Goal: Task Accomplishment & Management: Use online tool/utility

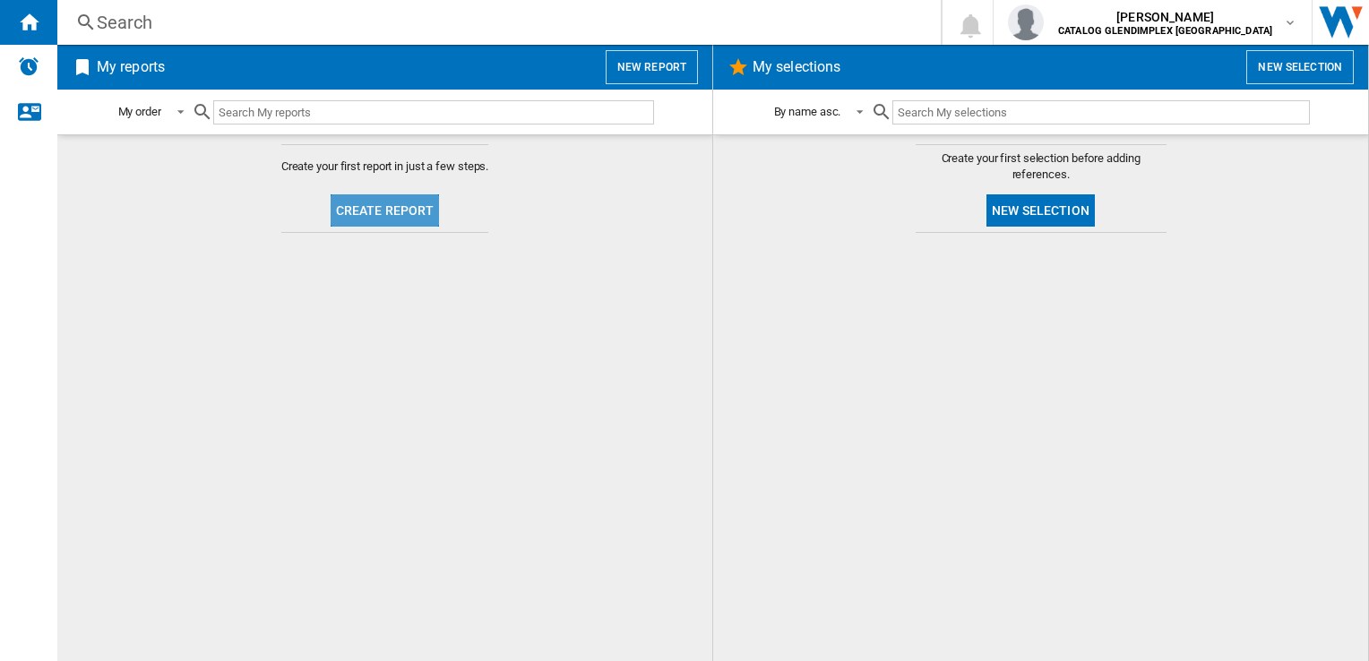
click at [394, 213] on button "Create report" at bounding box center [384, 210] width 109 height 32
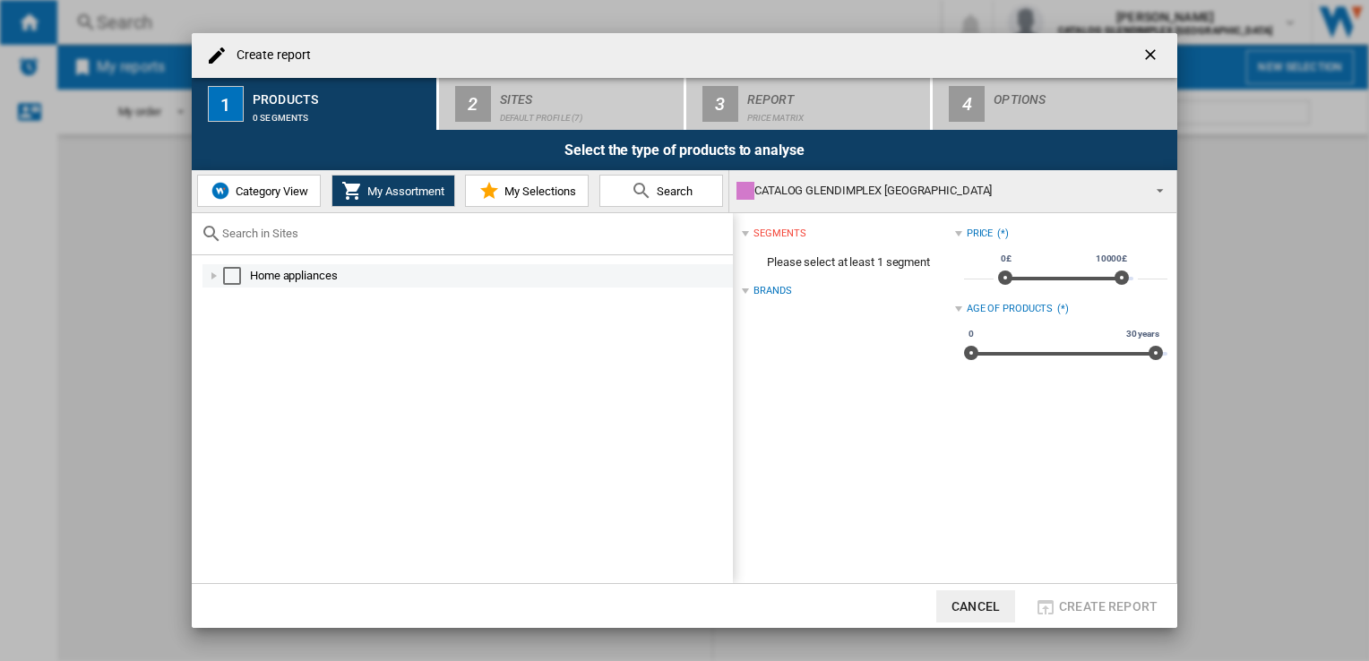
click at [207, 274] on div at bounding box center [214, 276] width 18 height 18
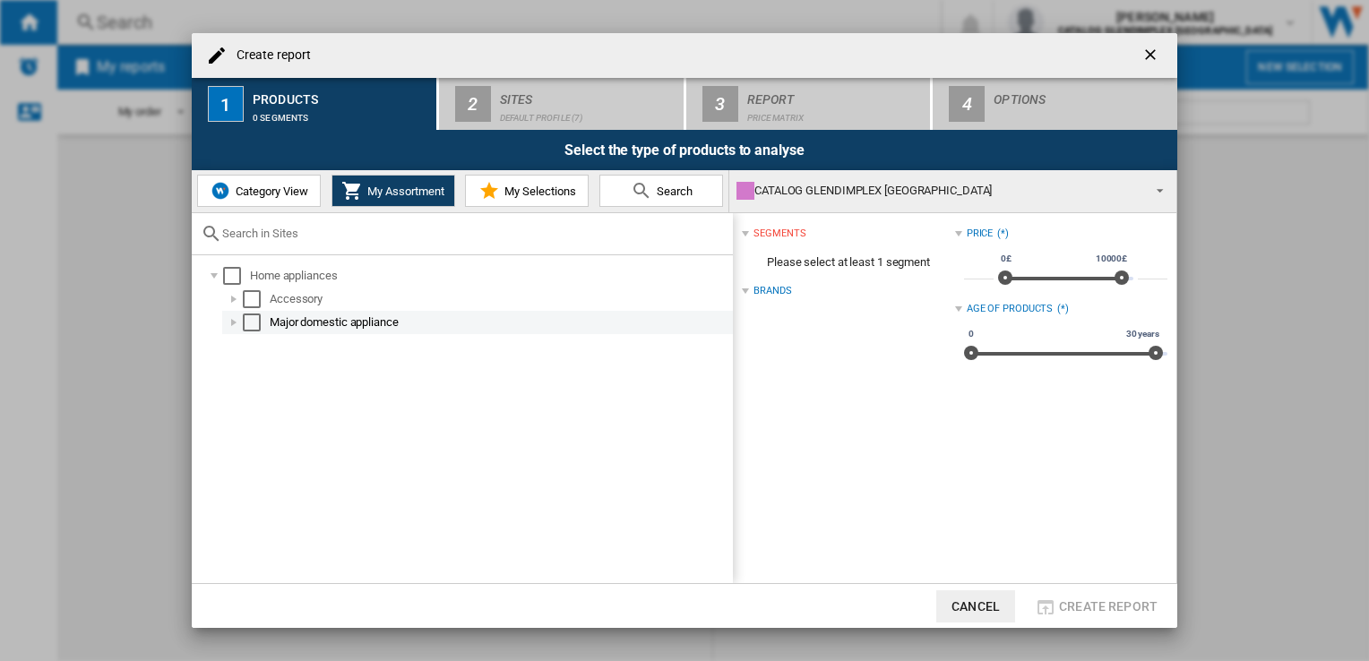
click at [227, 318] on div at bounding box center [234, 322] width 18 height 18
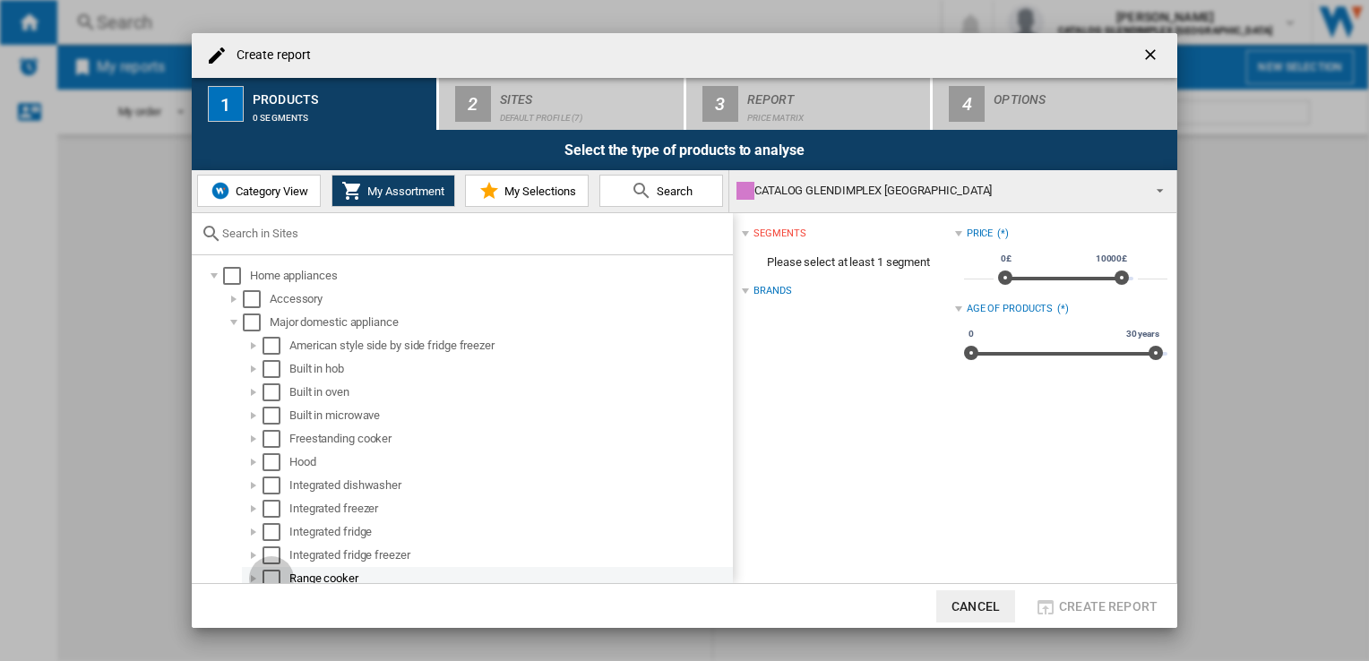
click at [270, 573] on div "Select" at bounding box center [271, 579] width 18 height 18
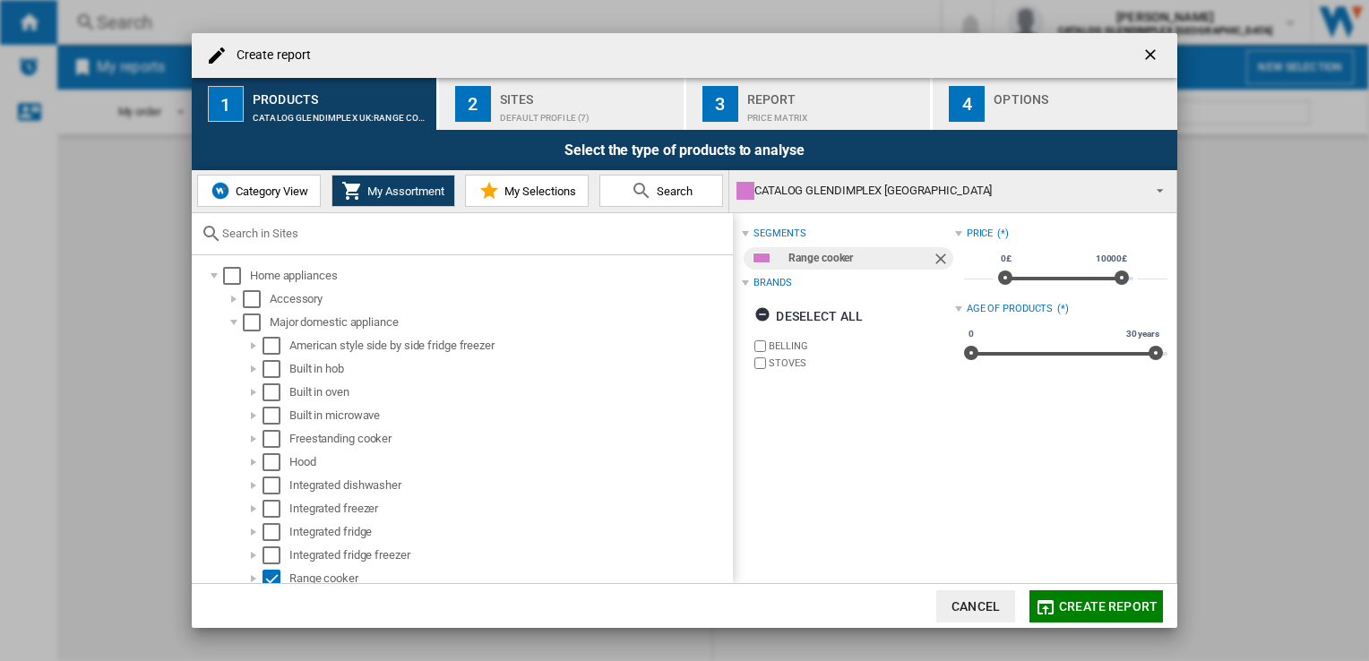
click at [502, 192] on span "My Selections" at bounding box center [538, 190] width 76 height 13
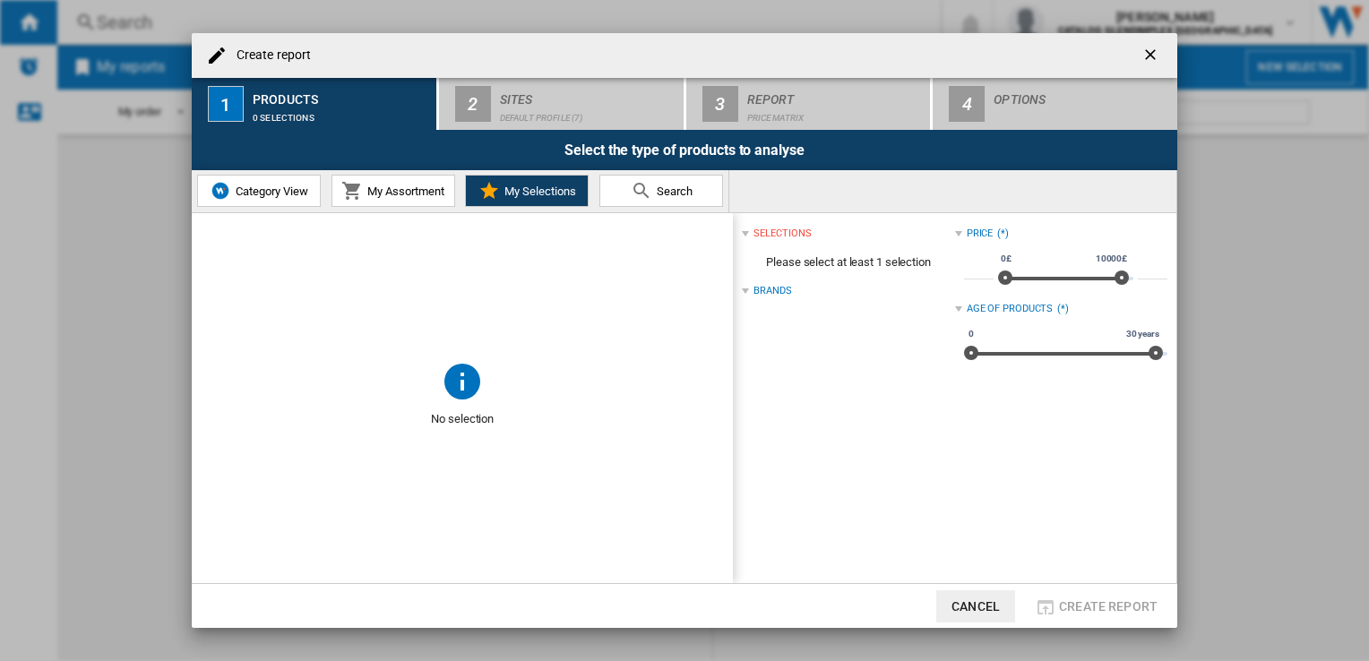
click at [429, 182] on button "My Assortment" at bounding box center [393, 191] width 124 height 32
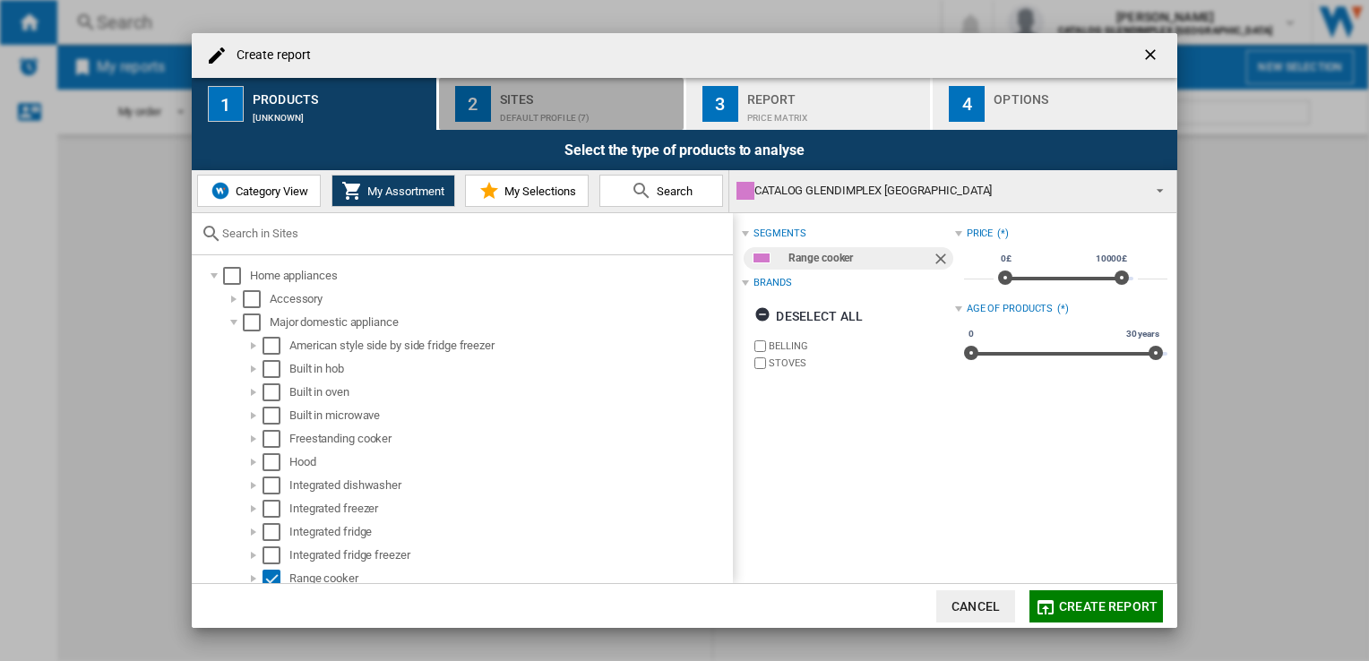
click at [498, 117] on button "2 Sites Default profile (7)" at bounding box center [562, 104] width 246 height 52
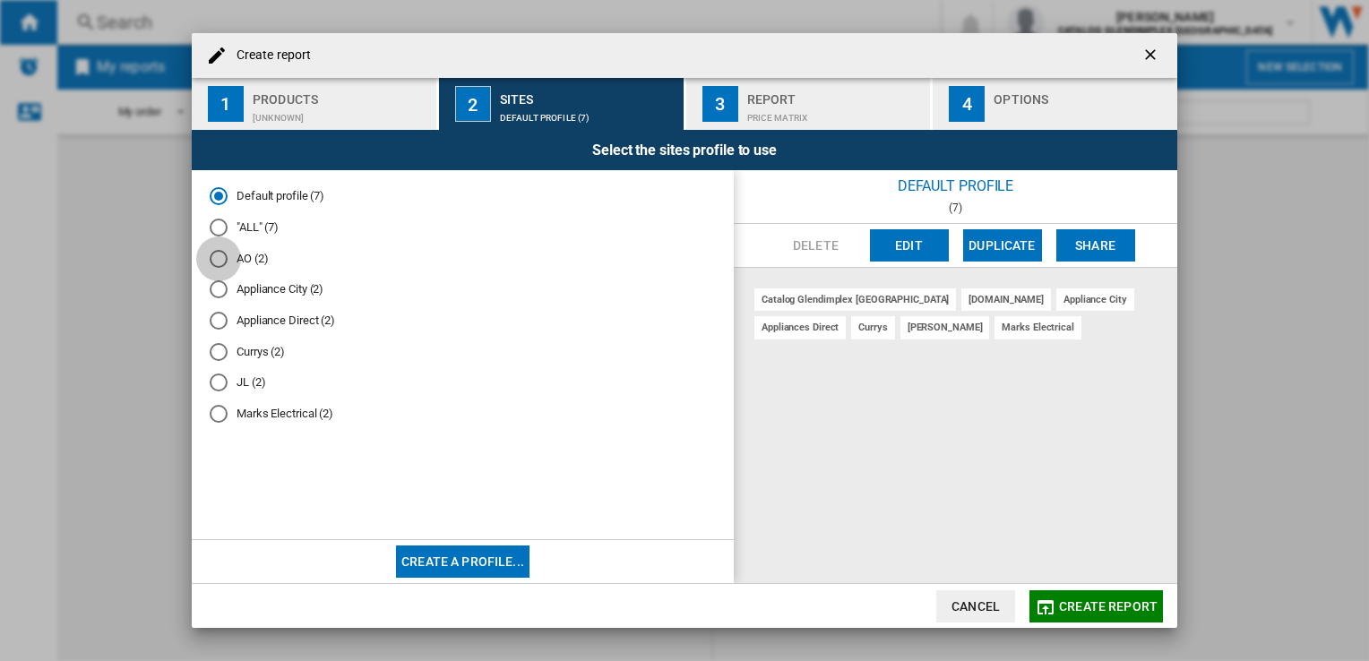
click at [222, 259] on div "AO (2)" at bounding box center [219, 259] width 18 height 18
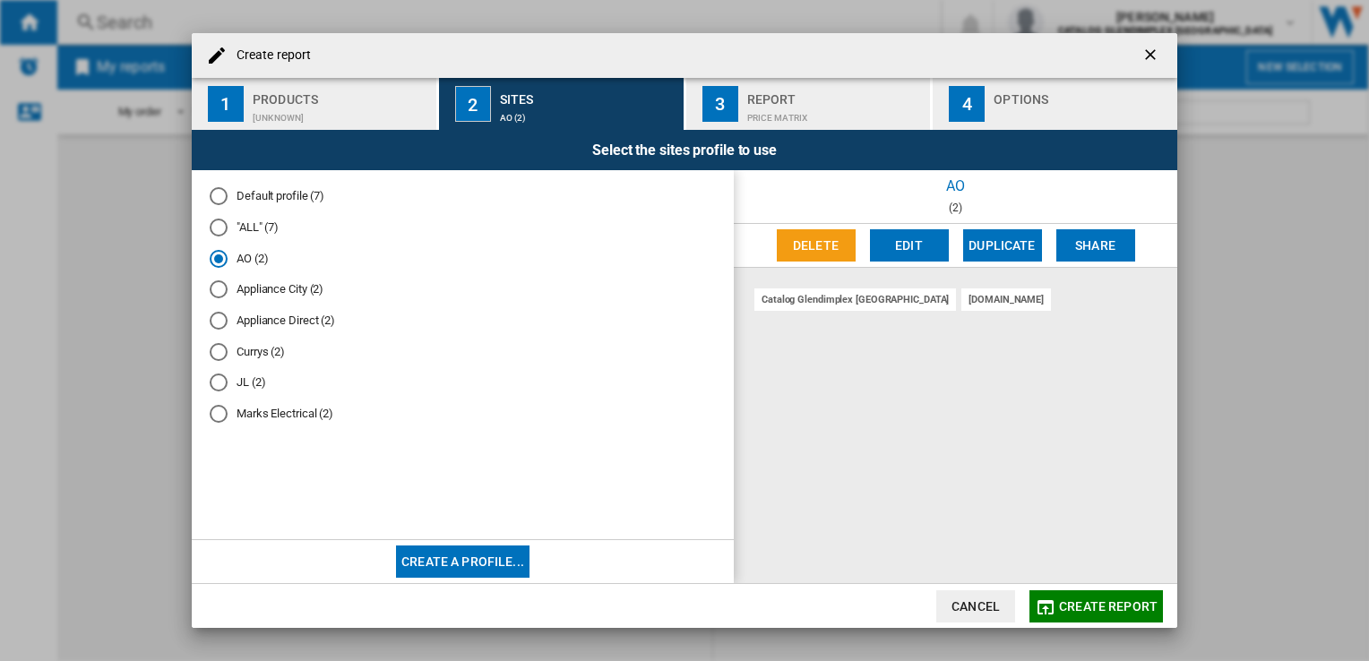
click at [791, 114] on div "Price Matrix" at bounding box center [835, 113] width 176 height 19
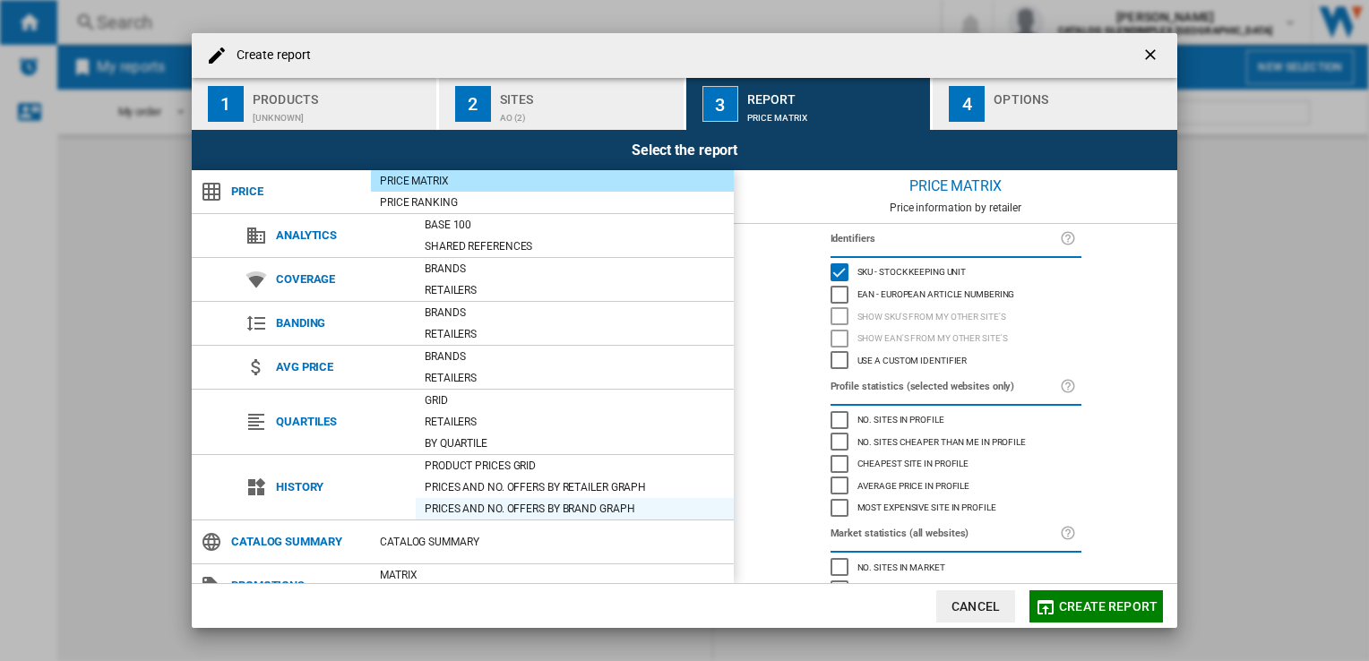
click at [491, 500] on div "Prices and No. offers by brand graph" at bounding box center [575, 509] width 318 height 18
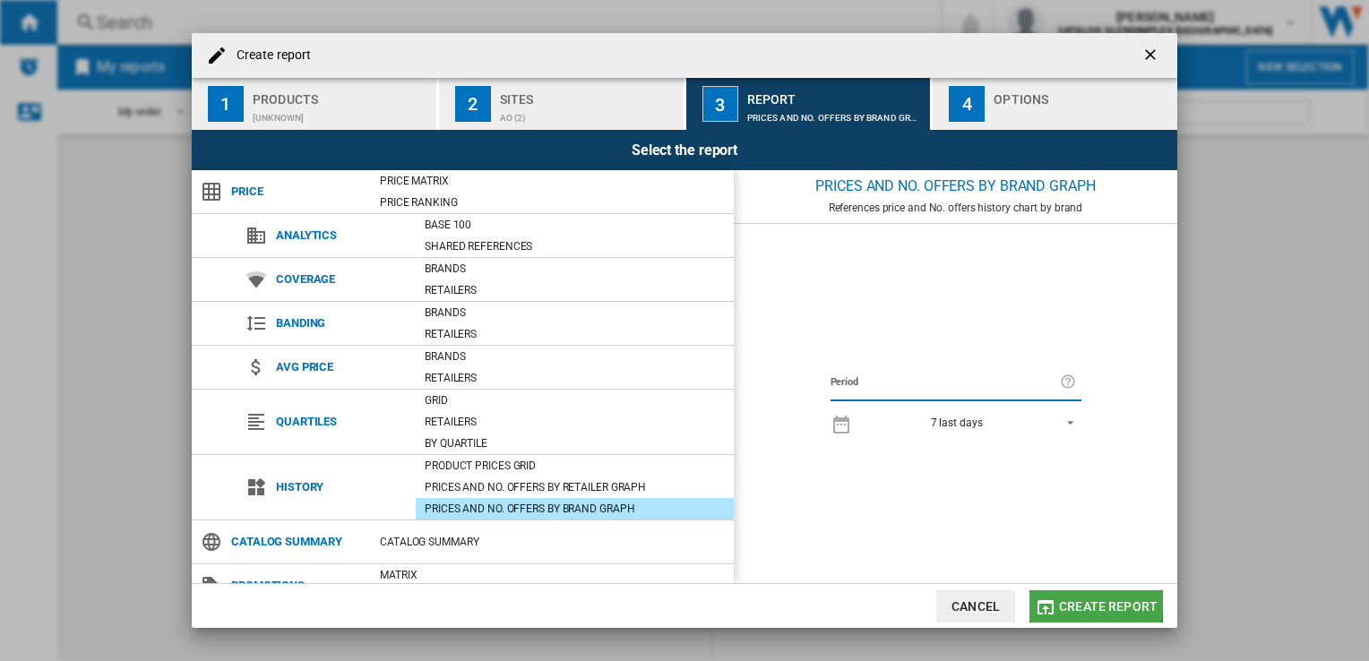
click at [1071, 601] on span "Create report" at bounding box center [1108, 606] width 99 height 14
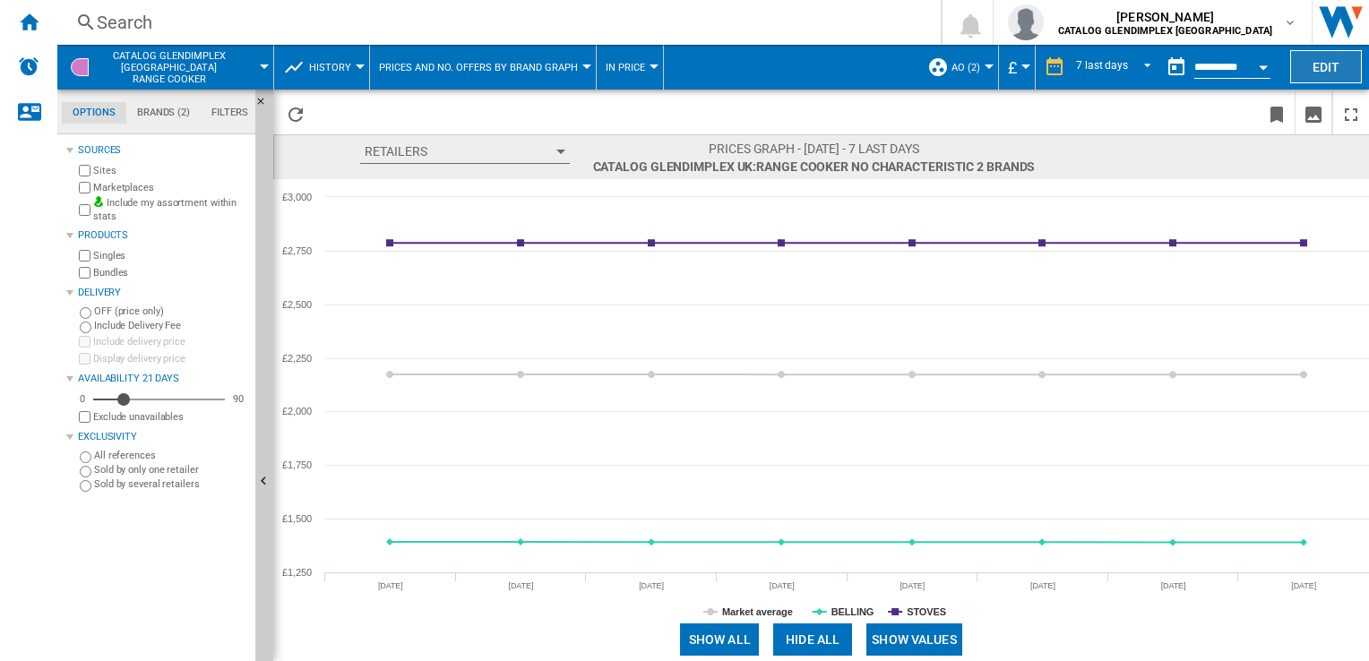
click at [1325, 64] on button "Edit" at bounding box center [1326, 66] width 72 height 33
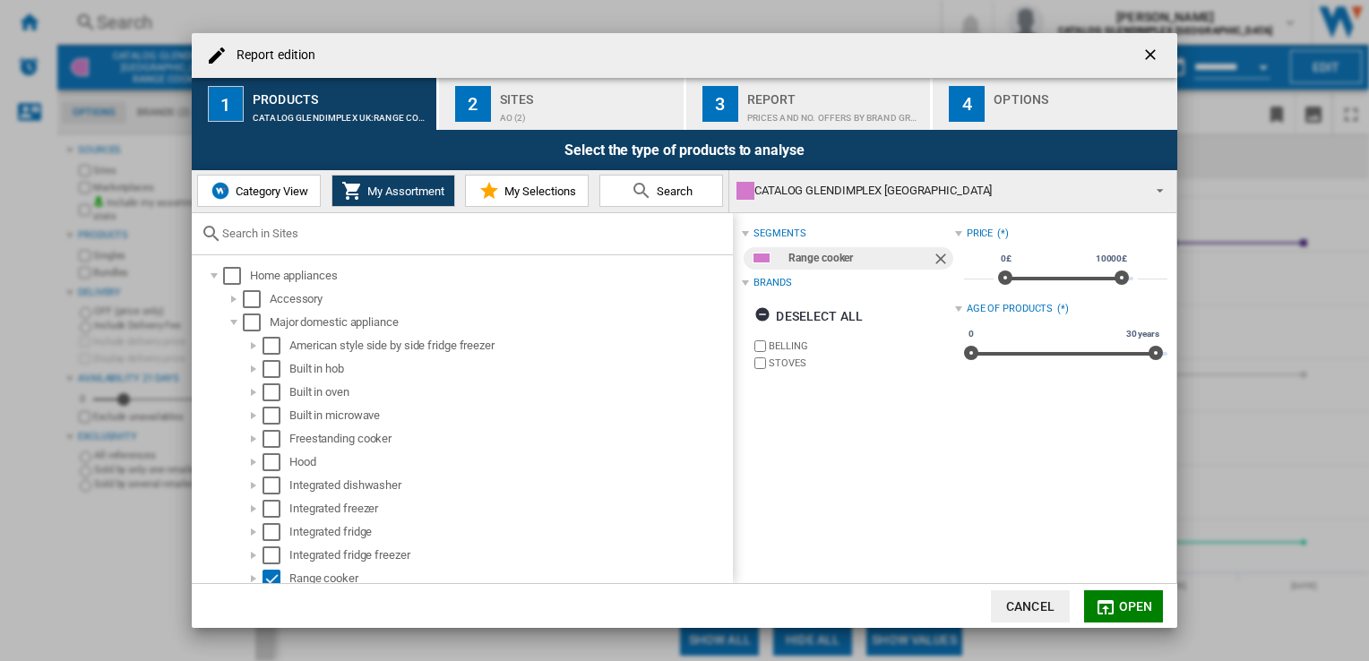
click at [299, 181] on button "Category View" at bounding box center [259, 191] width 124 height 32
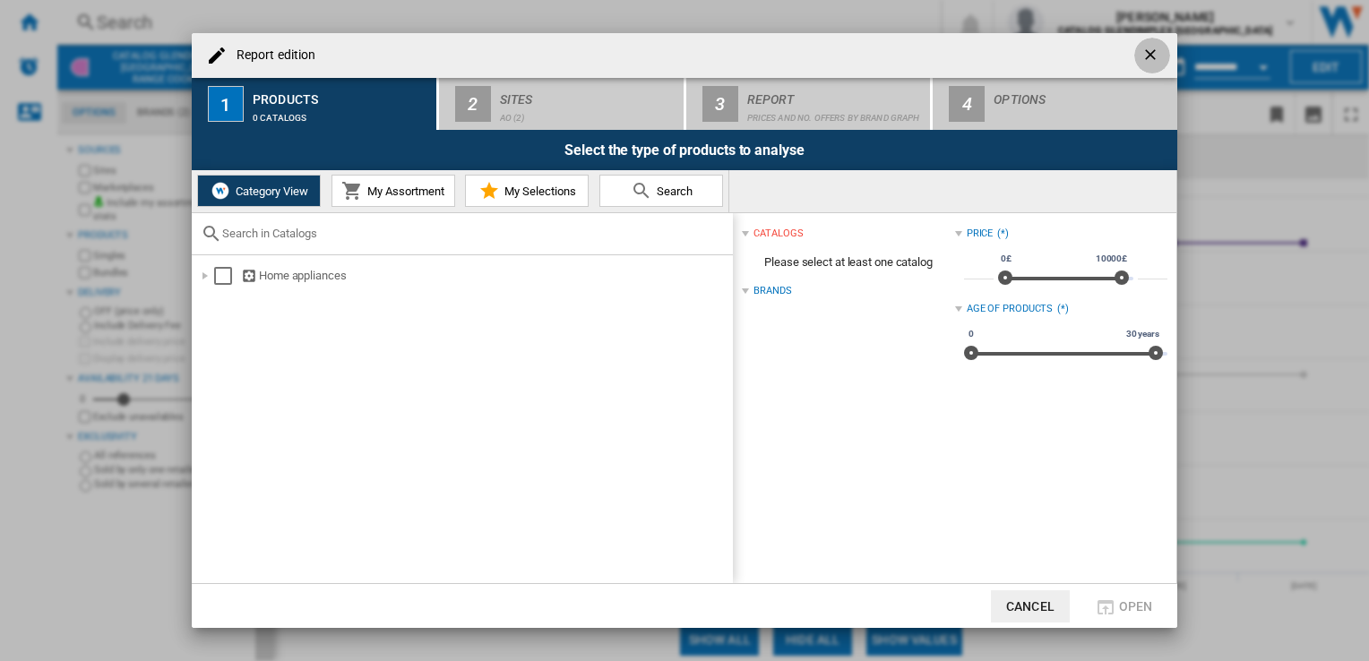
click at [1141, 56] on ng-md-icon "getI18NText('BUTTONS.CLOSE_DIALOG')" at bounding box center [1151, 56] width 21 height 21
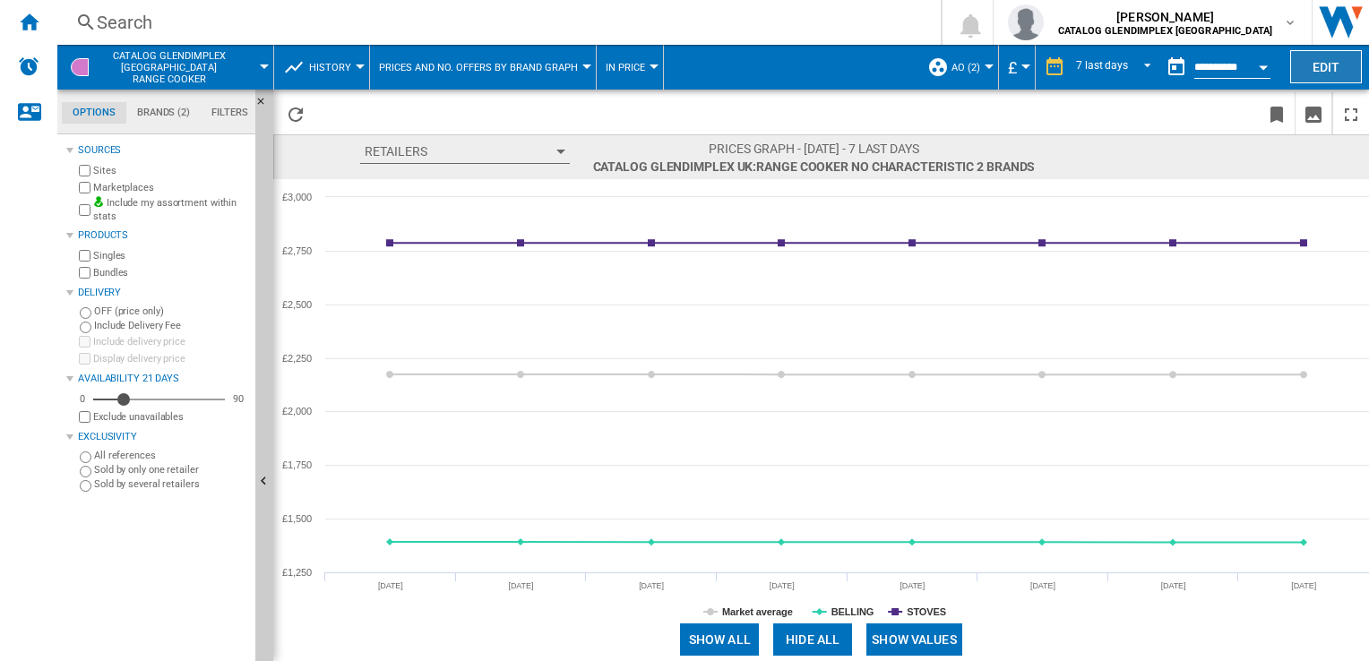
click at [1328, 63] on button "Edit" at bounding box center [1326, 66] width 72 height 33
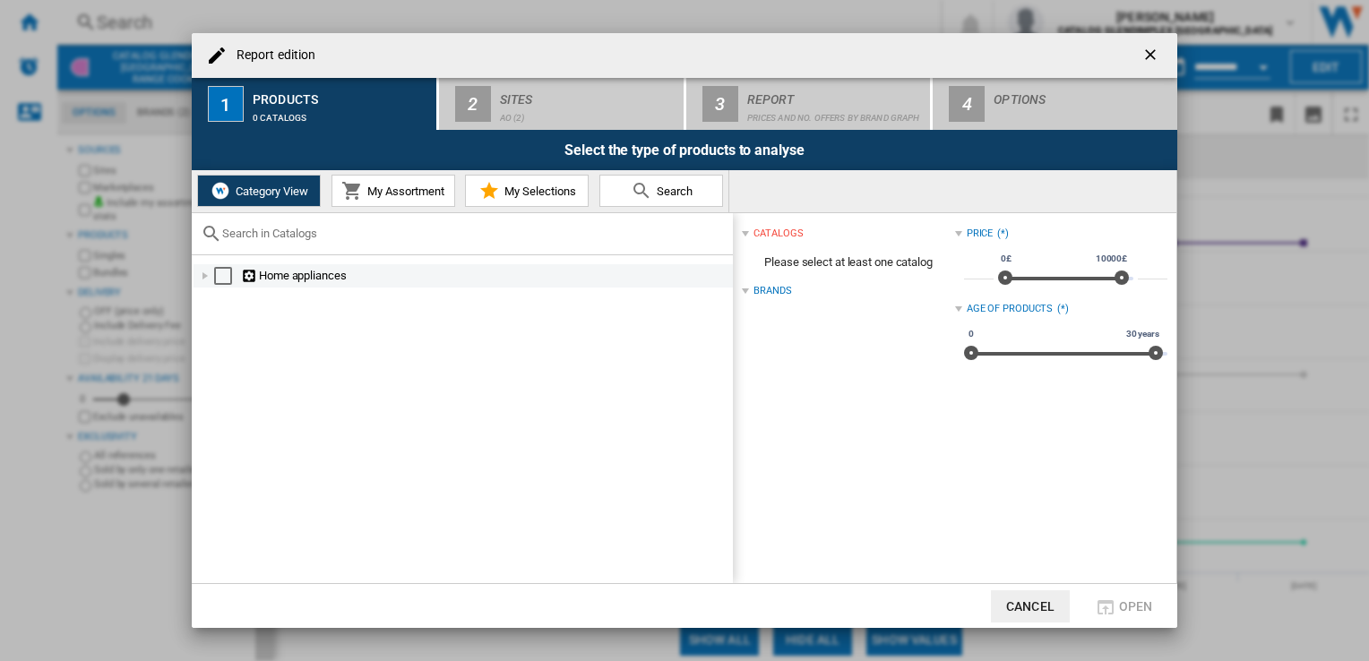
click at [207, 278] on div at bounding box center [205, 276] width 18 height 18
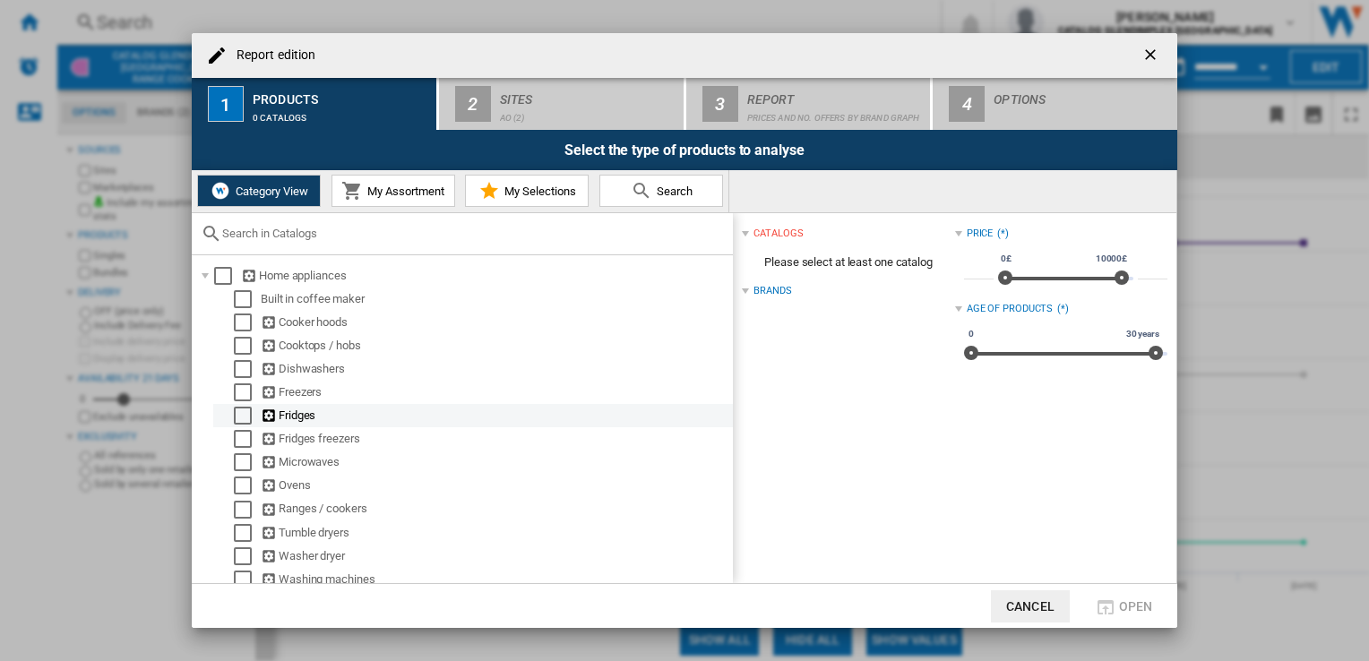
click at [723, 406] on div "Fridges" at bounding box center [472, 415] width 519 height 23
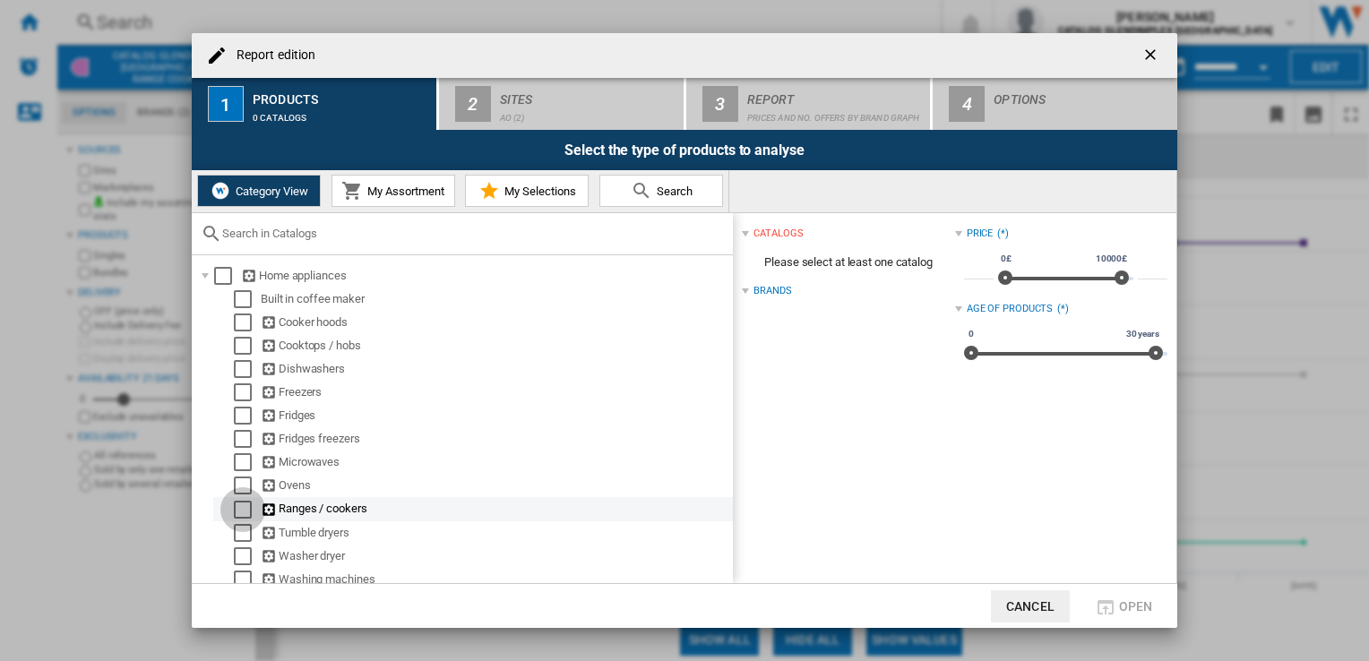
click at [243, 508] on div "Select" at bounding box center [243, 510] width 18 height 18
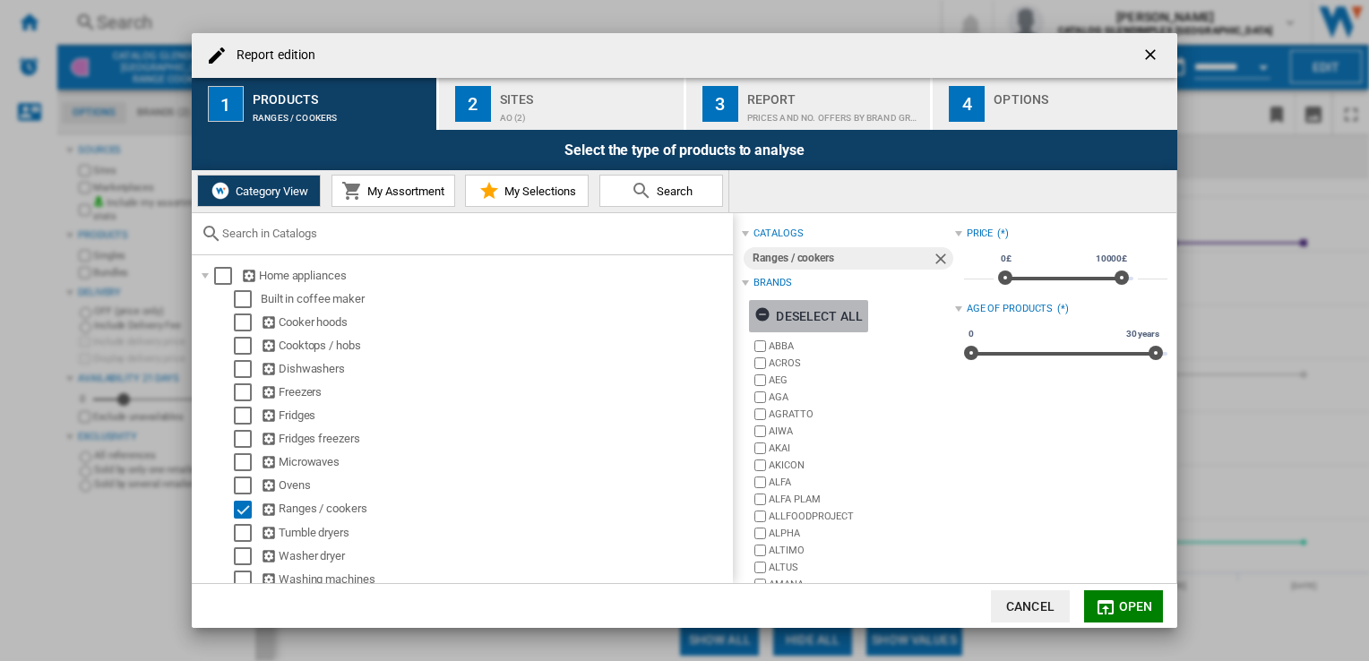
click at [802, 310] on div "Deselect all" at bounding box center [808, 316] width 108 height 32
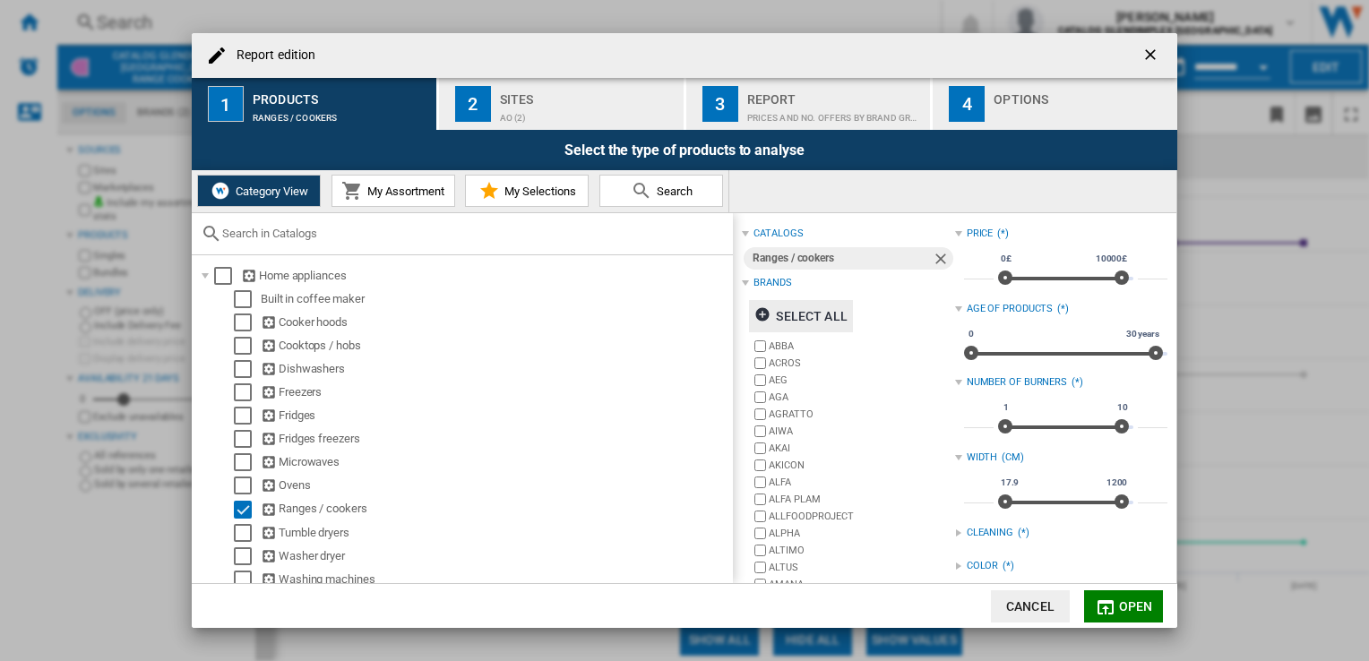
scroll to position [245, 0]
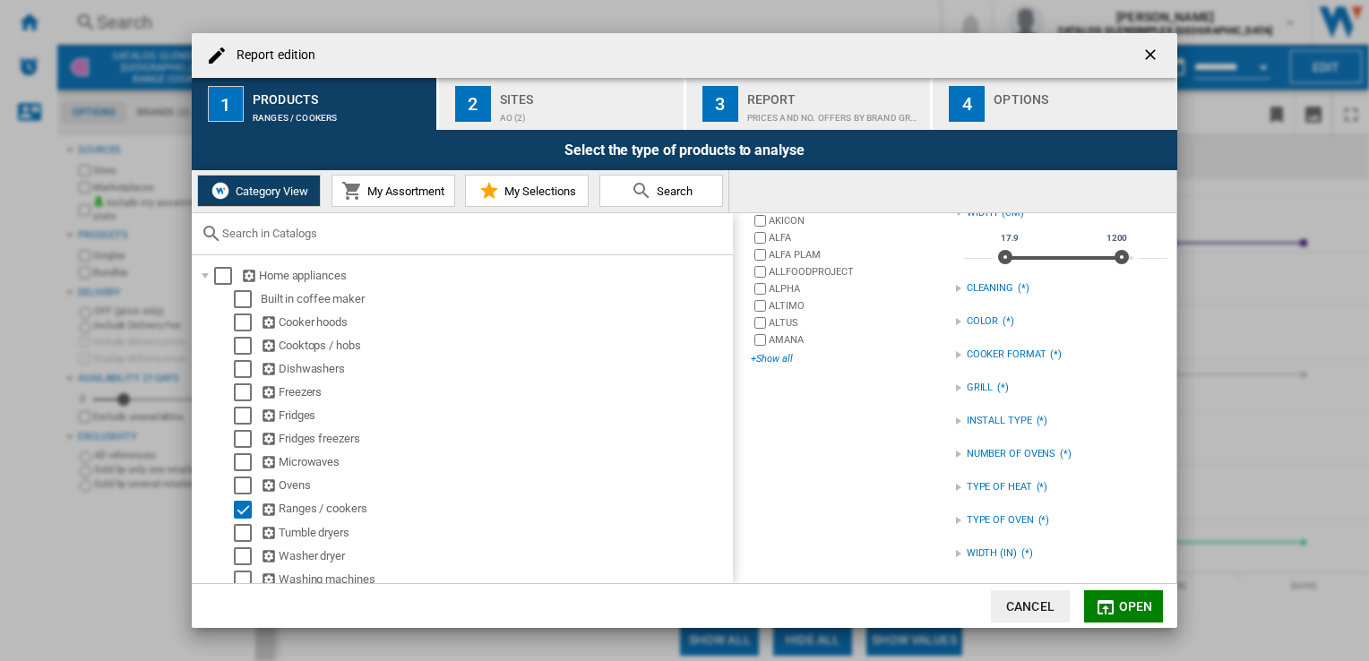
click at [781, 356] on div "+Show all" at bounding box center [852, 358] width 203 height 13
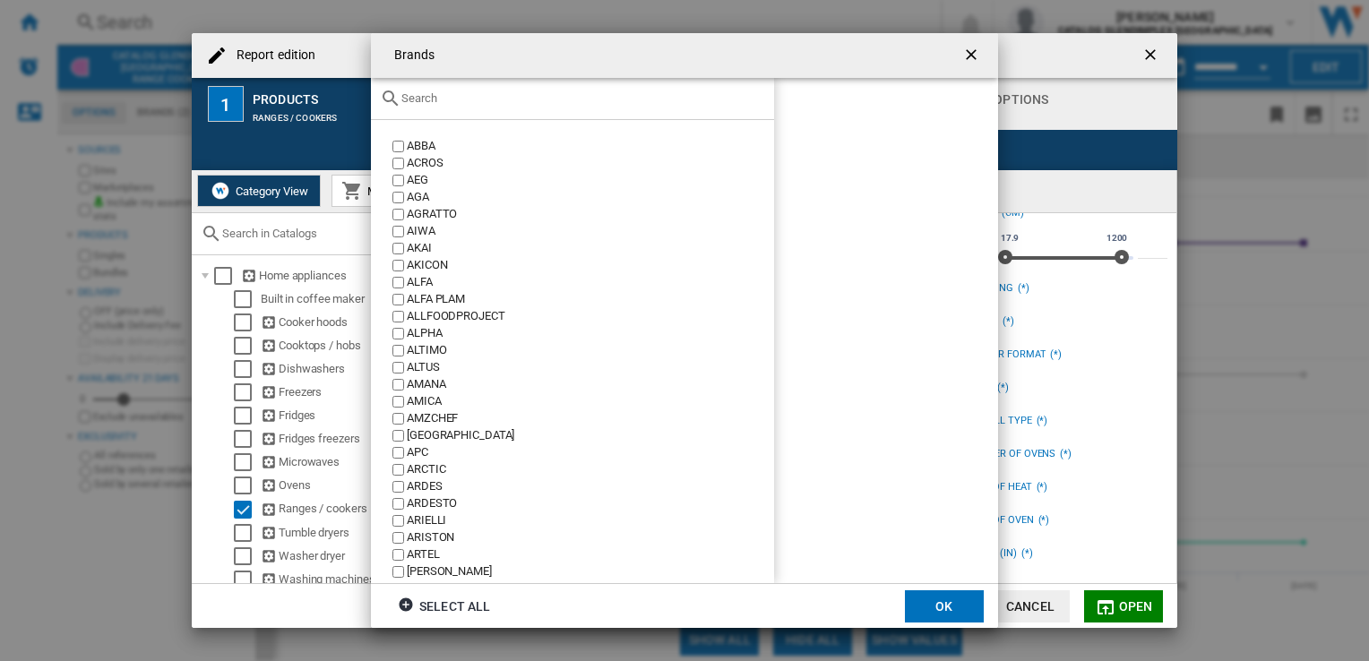
click at [476, 102] on input "text" at bounding box center [583, 97] width 364 height 13
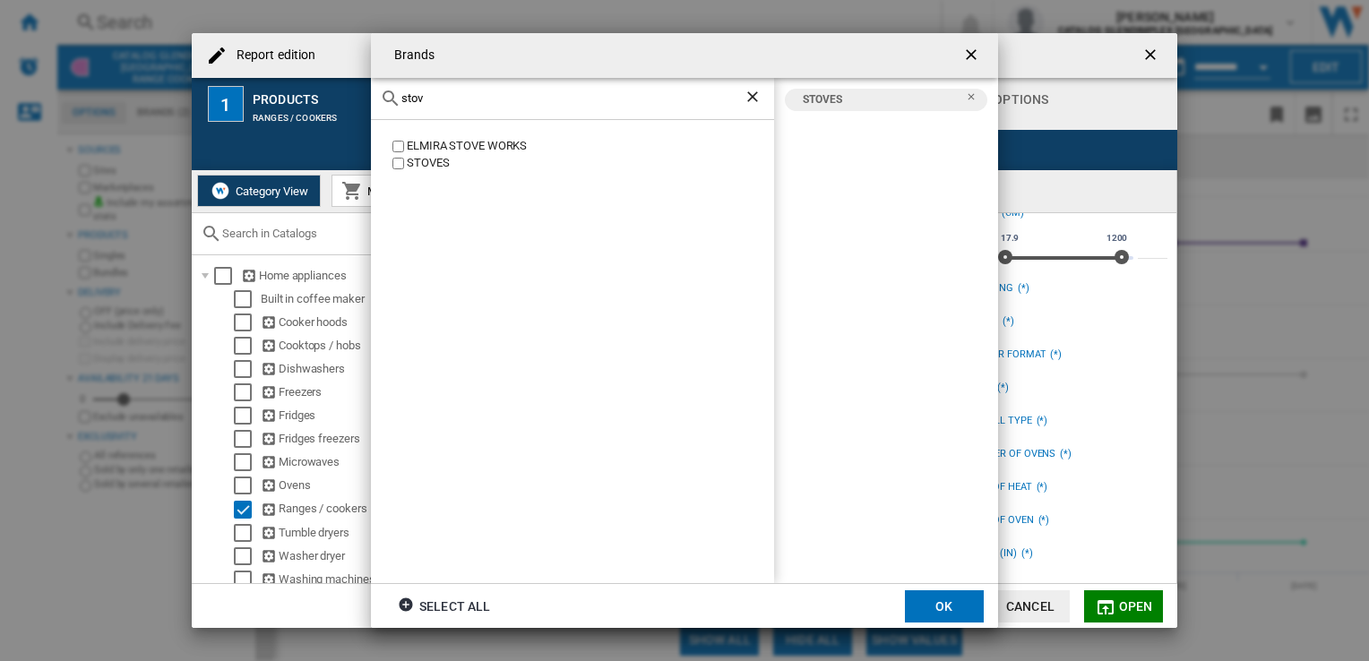
drag, startPoint x: 445, startPoint y: 99, endPoint x: 298, endPoint y: 89, distance: 147.3
click at [298, 89] on div "Brands stov ELMIRA STOVE WORKS [GEOGRAPHIC_DATA] [GEOGRAPHIC_DATA] Select all OK" at bounding box center [684, 330] width 1369 height 661
type input "belling"
click at [925, 591] on button "OK" at bounding box center [944, 606] width 79 height 32
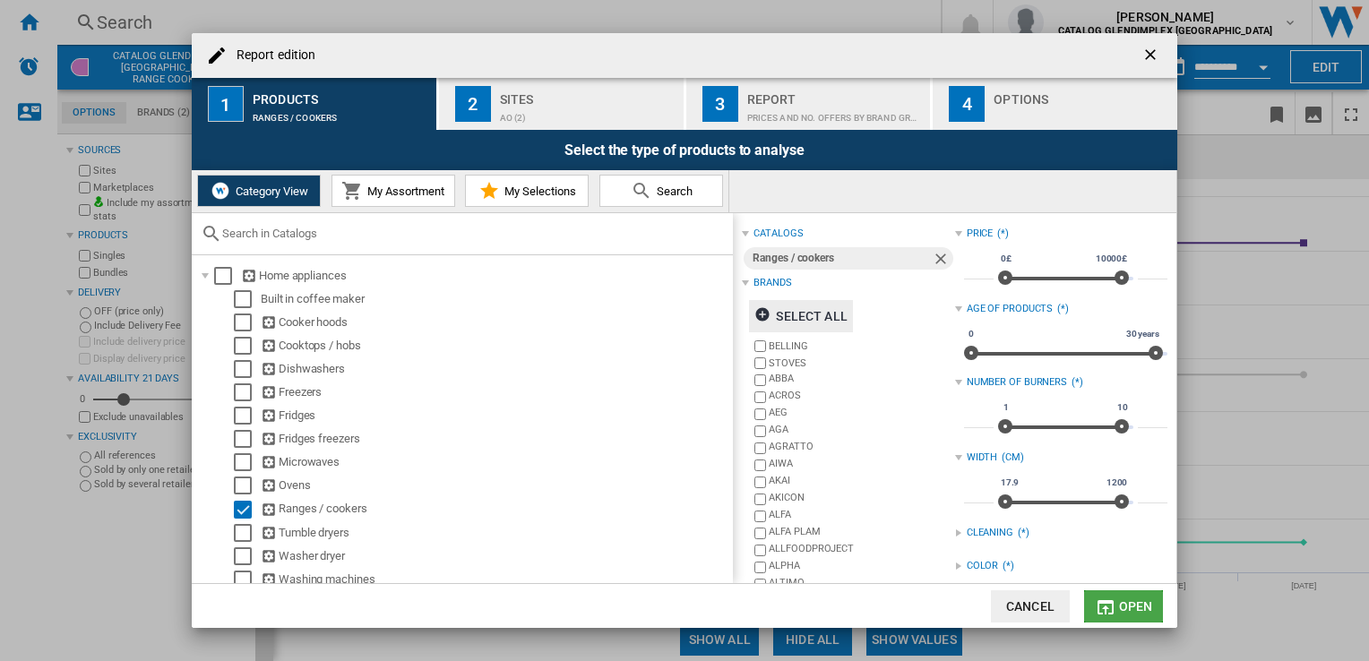
click at [1116, 607] on button "Open" at bounding box center [1123, 606] width 79 height 32
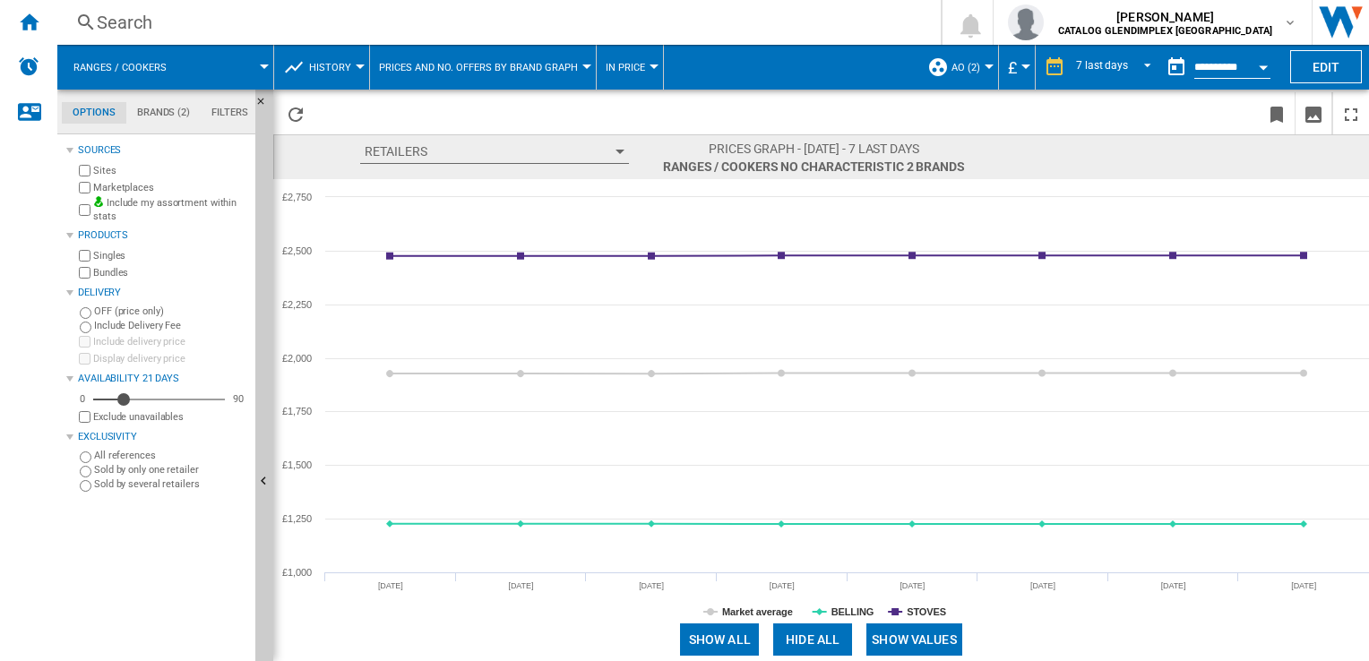
click at [1255, 62] on button "Open calendar" at bounding box center [1263, 64] width 32 height 32
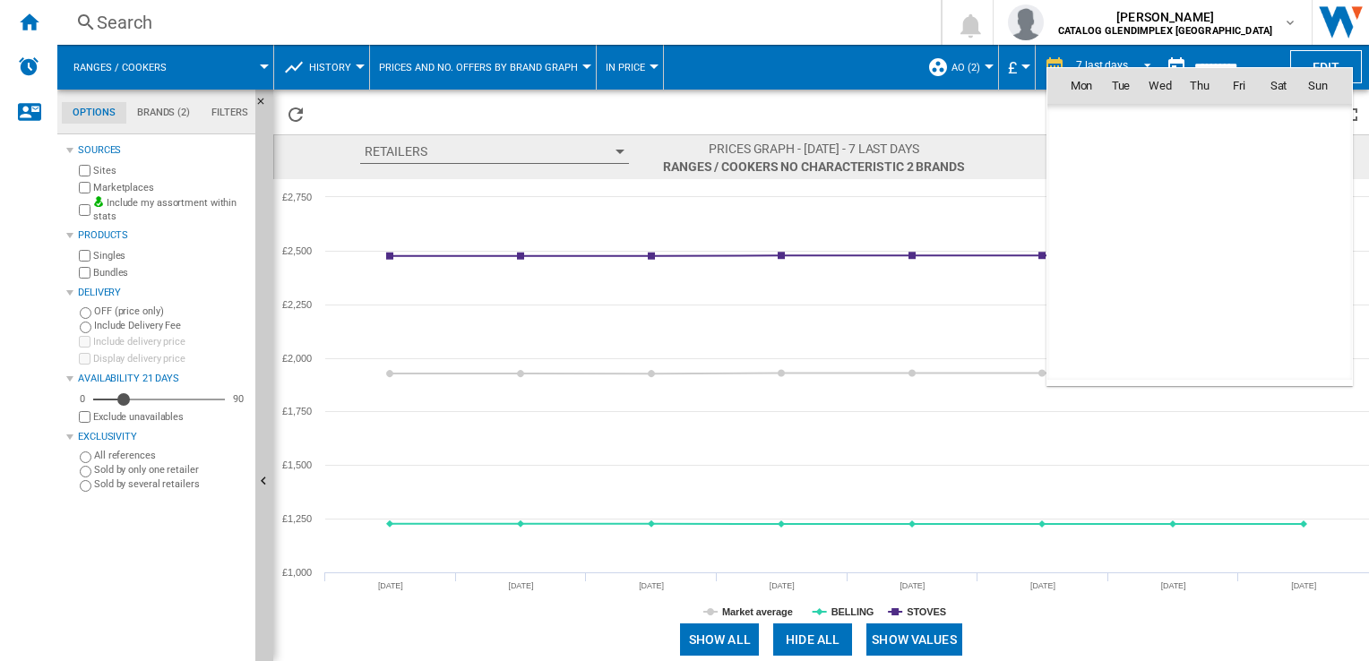
scroll to position [8544, 0]
click at [1089, 119] on span "[DATE]" at bounding box center [1086, 124] width 37 height 14
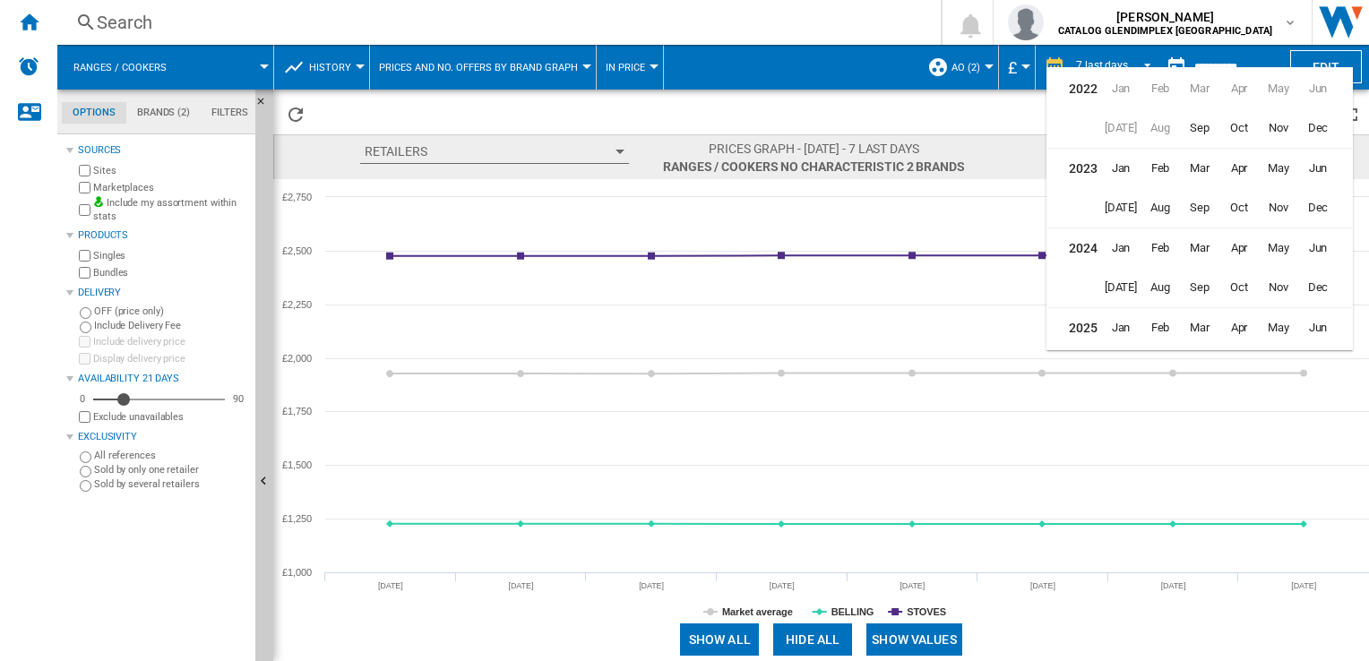
scroll to position [43, 0]
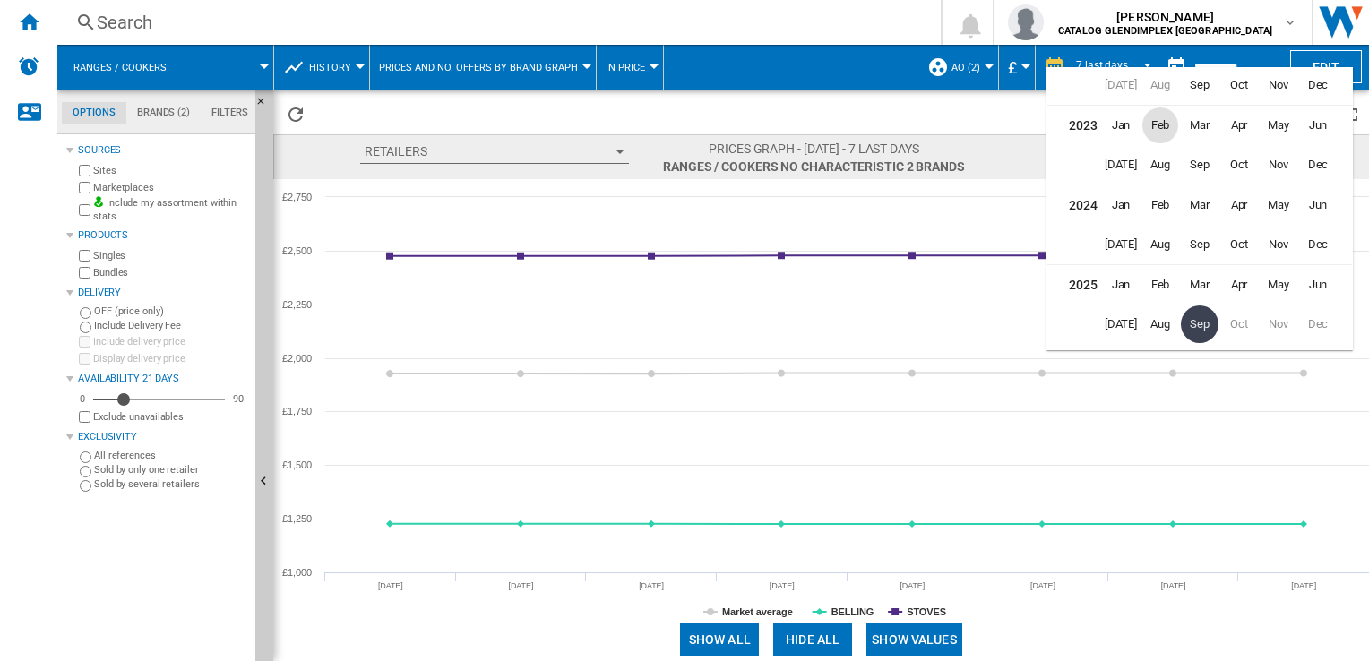
click at [1161, 124] on span "Feb" at bounding box center [1160, 125] width 36 height 36
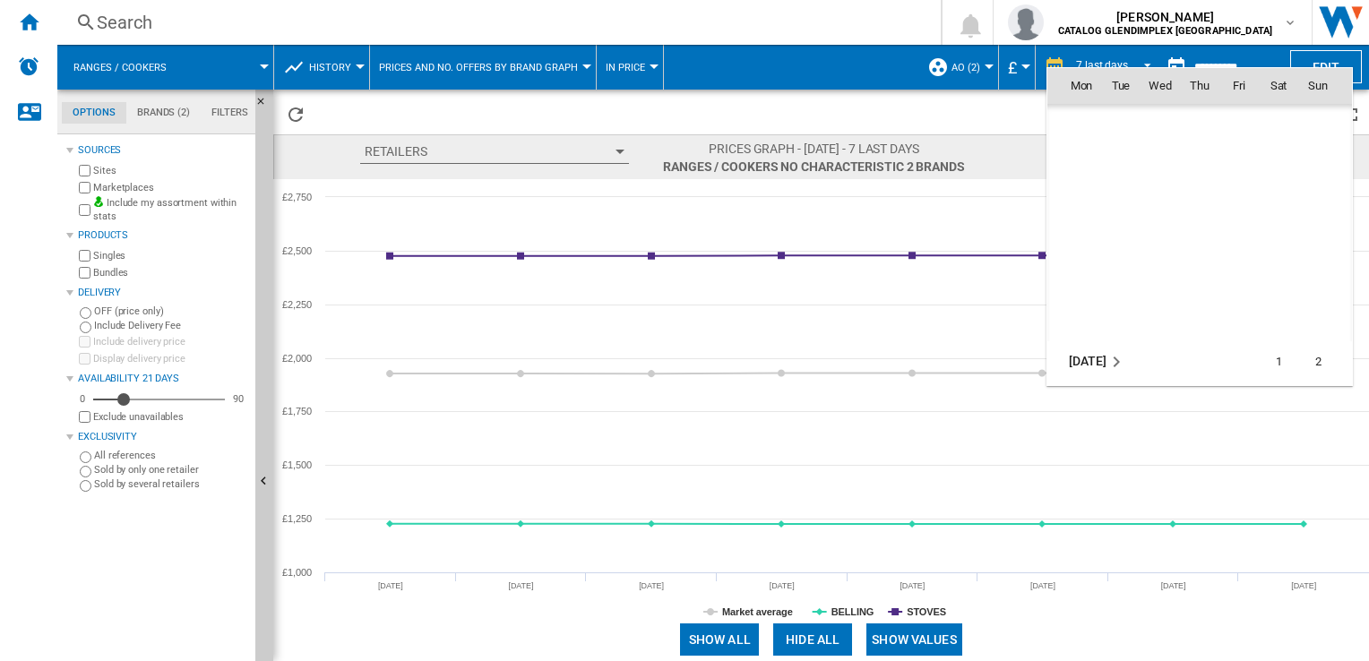
scroll to position [1186, 0]
click at [1162, 167] on span "1" at bounding box center [1160, 165] width 36 height 36
type input "**********"
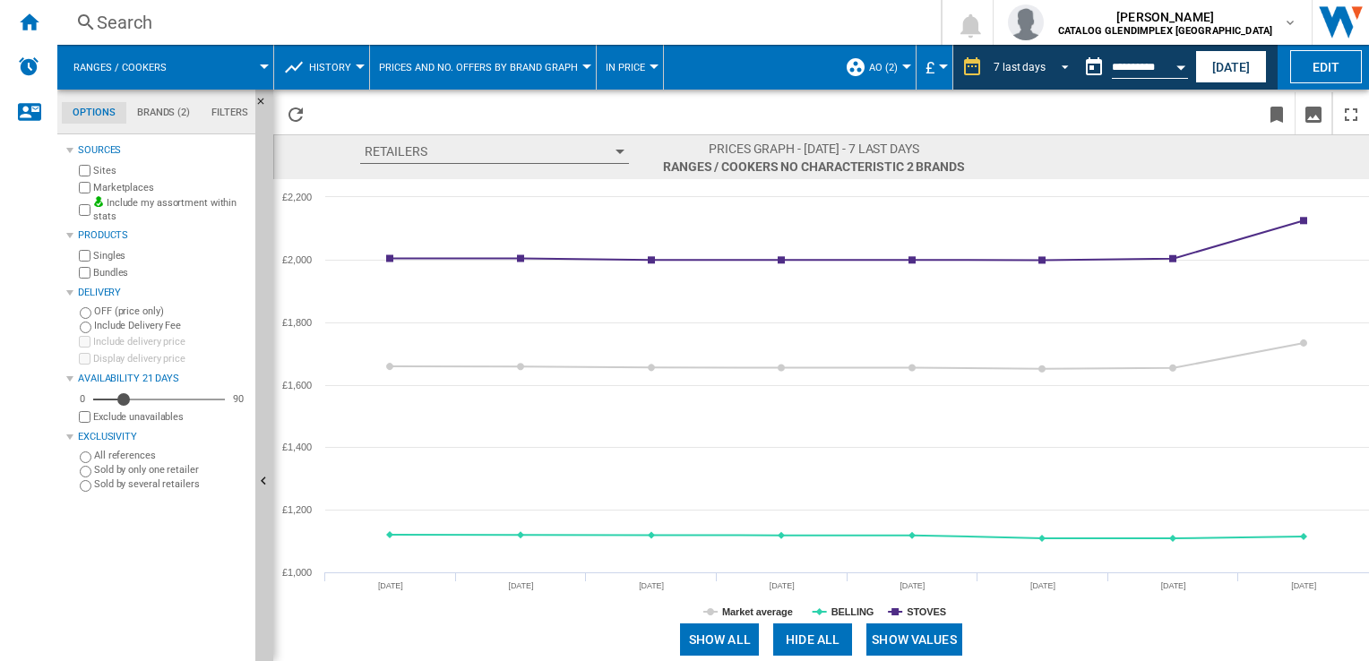
click at [1053, 68] on span "REPORTS.WIZARD.STEPS.REPORT.STEPS.REPORT_OPTIONS.PERIOD: 7 last days" at bounding box center [1059, 65] width 21 height 16
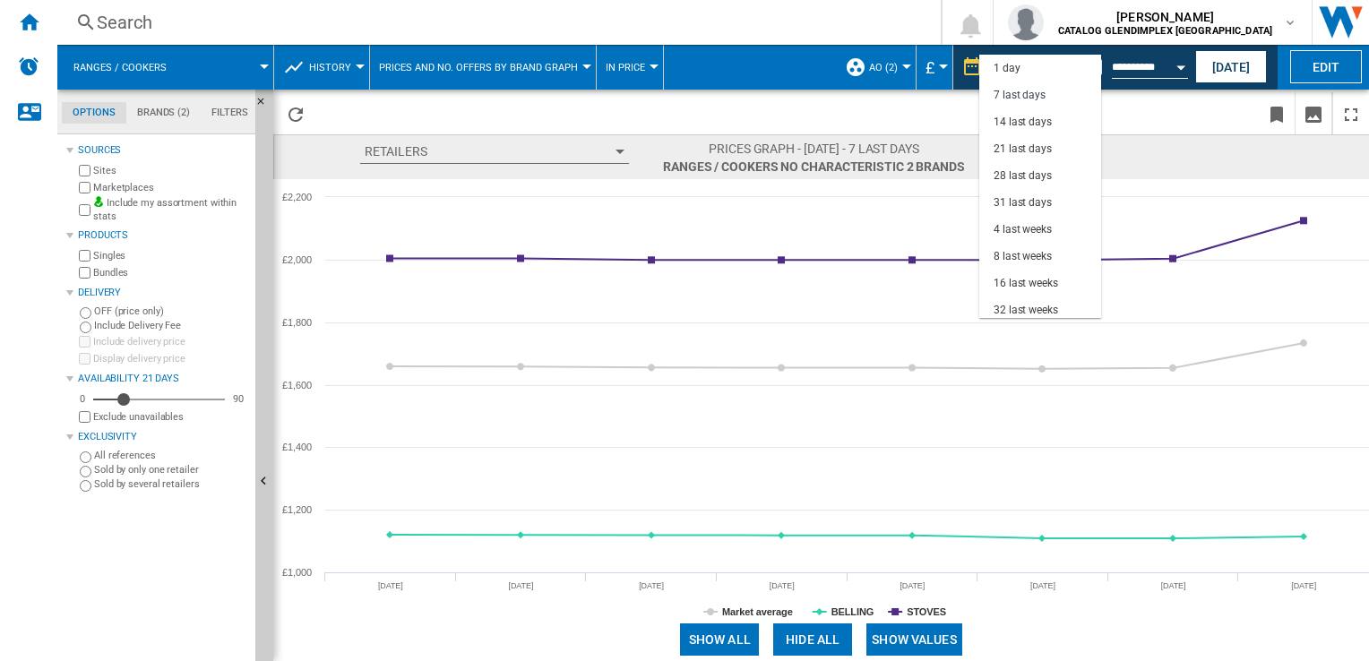
scroll to position [26, 0]
click at [1031, 176] on div "31 last days" at bounding box center [1022, 176] width 58 height 15
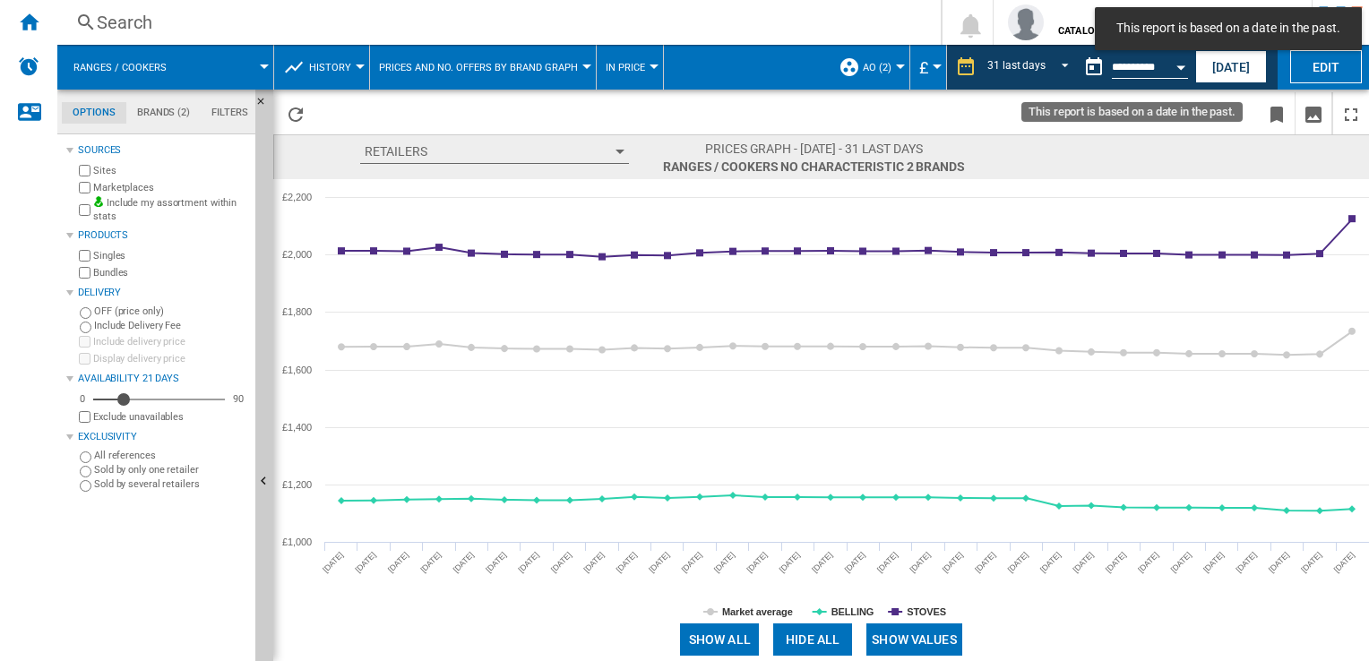
click at [1176, 68] on div "Open calendar" at bounding box center [1180, 67] width 9 height 4
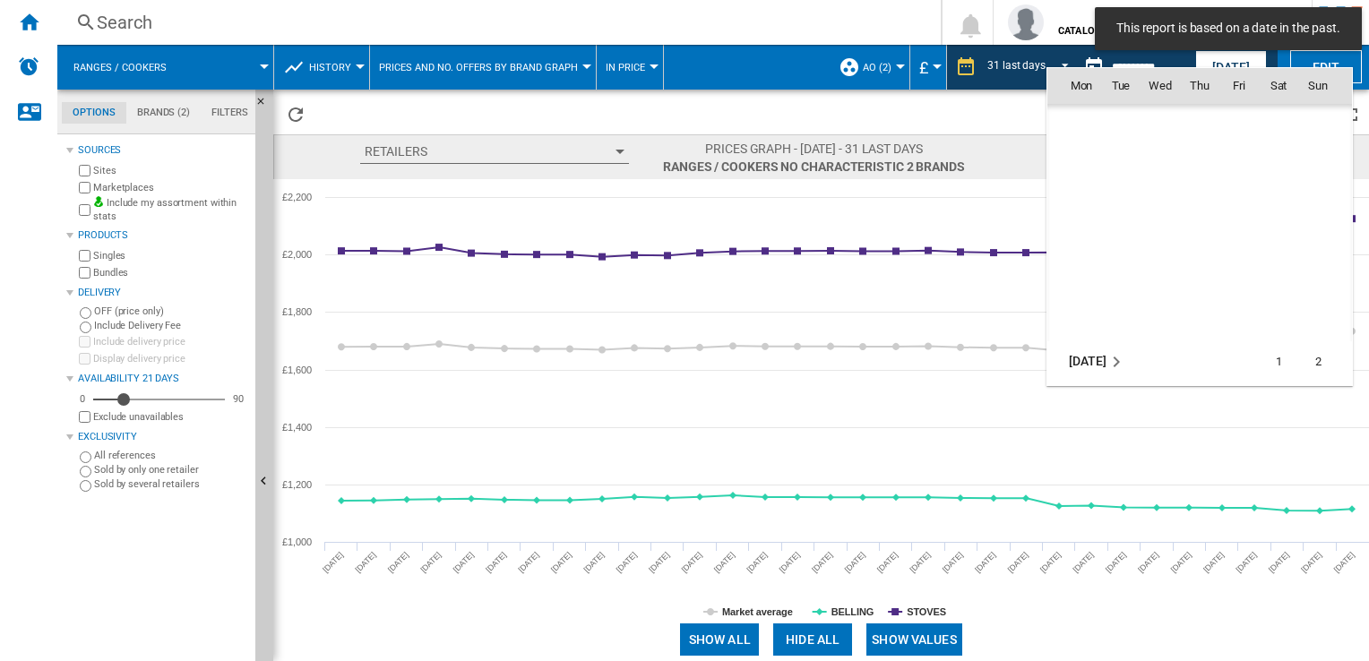
scroll to position [1186, 0]
click at [1226, 271] on span "24" at bounding box center [1239, 283] width 36 height 36
type input "**********"
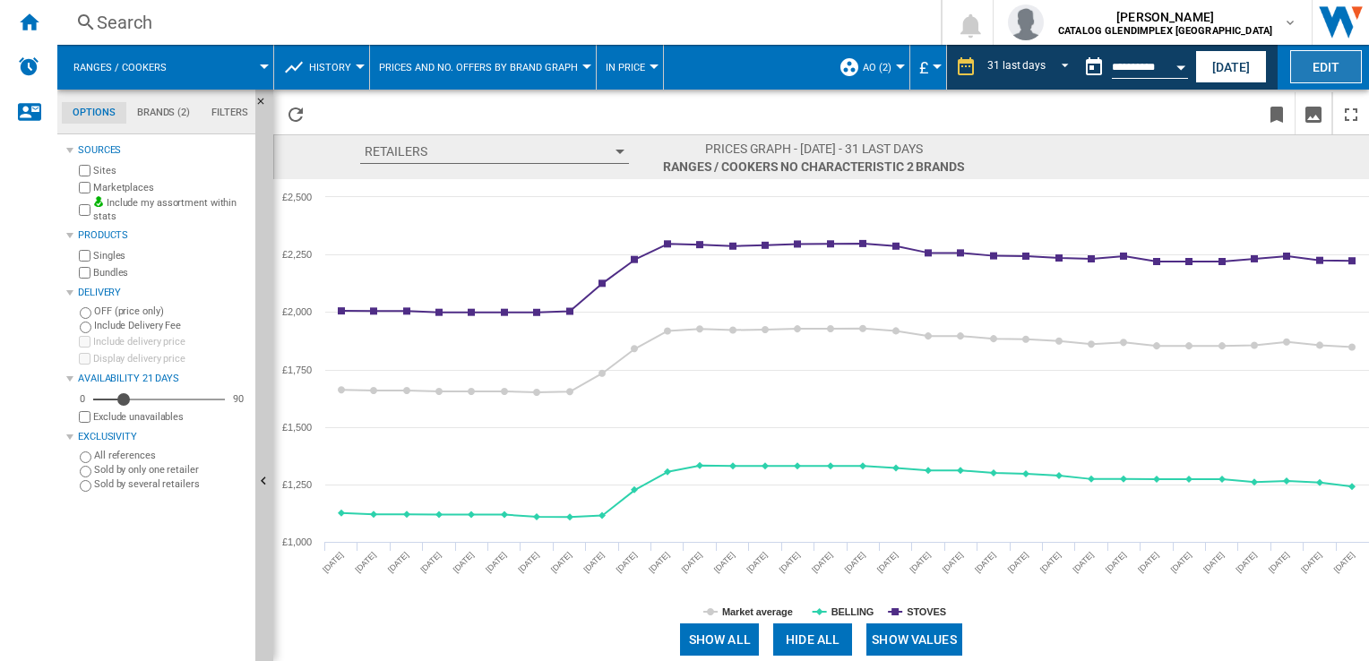
click at [1333, 67] on button "Edit" at bounding box center [1326, 66] width 72 height 33
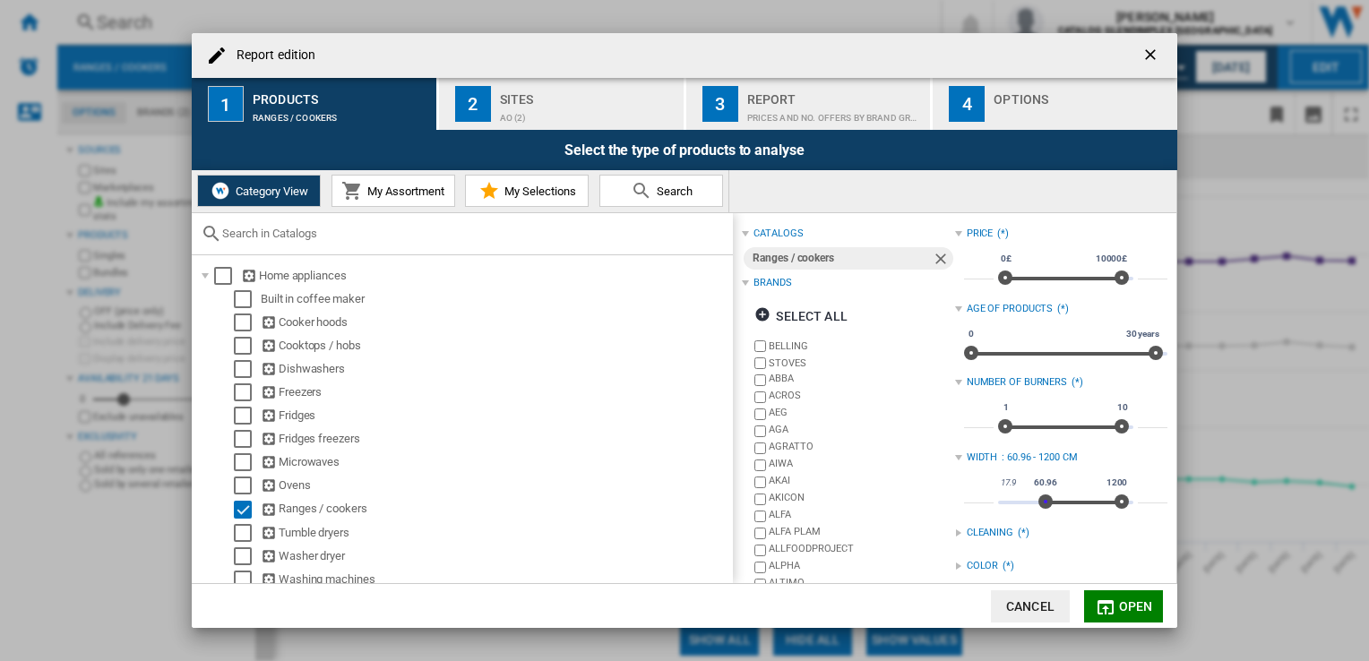
type input "****"
drag, startPoint x: 1001, startPoint y: 501, endPoint x: 1042, endPoint y: 503, distance: 40.4
click at [1042, 503] on span at bounding box center [1046, 501] width 14 height 14
click at [1105, 597] on md-icon "button" at bounding box center [1104, 606] width 21 height 21
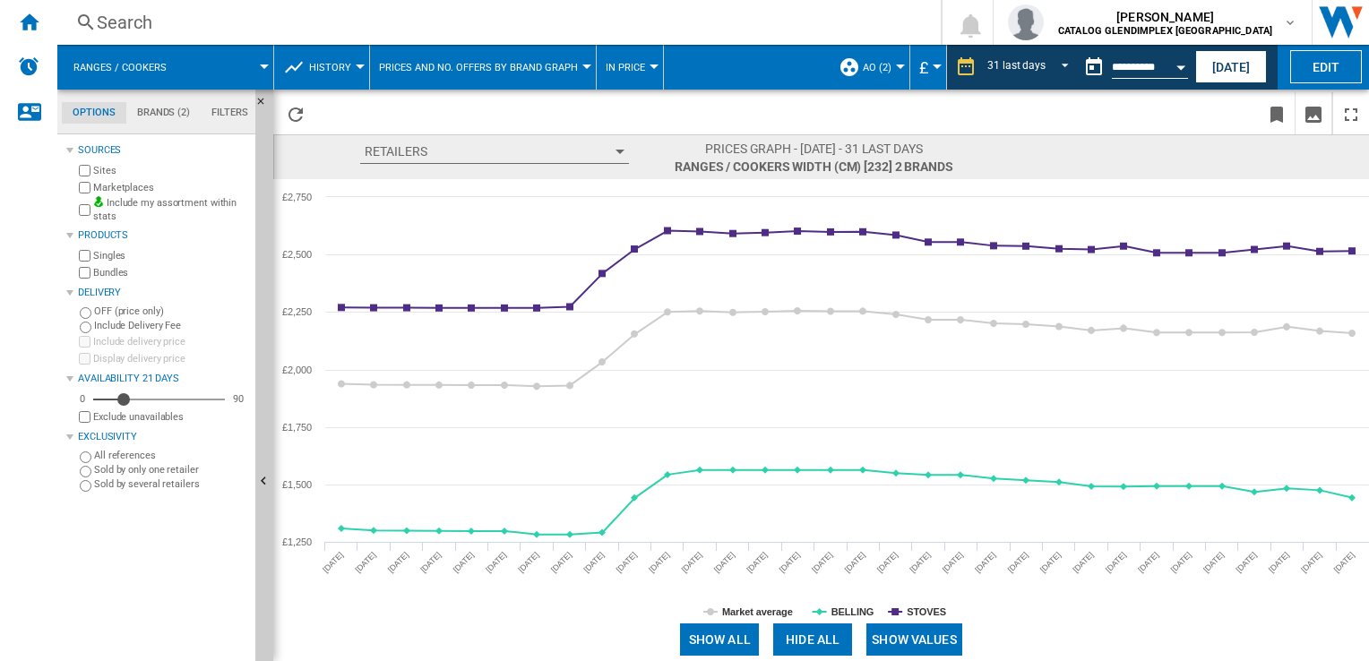
click at [350, 69] on button "History" at bounding box center [334, 67] width 51 height 45
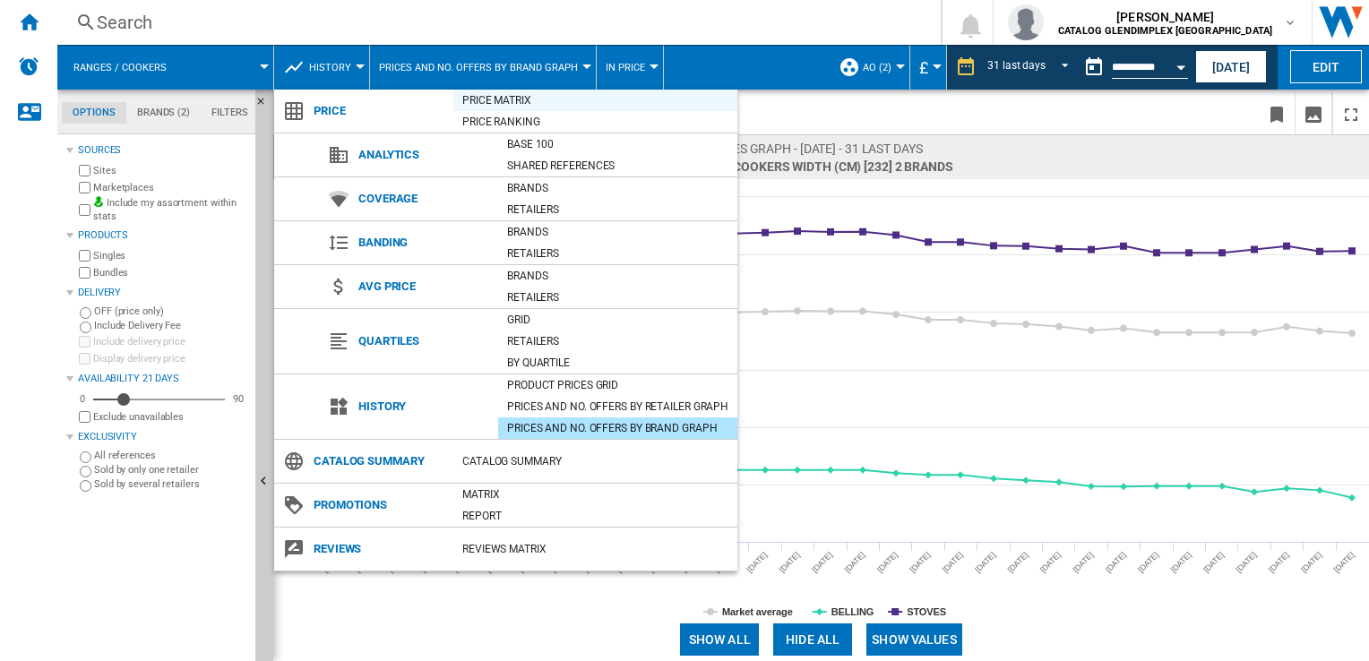
click at [473, 99] on div "Price Matrix" at bounding box center [595, 100] width 284 height 18
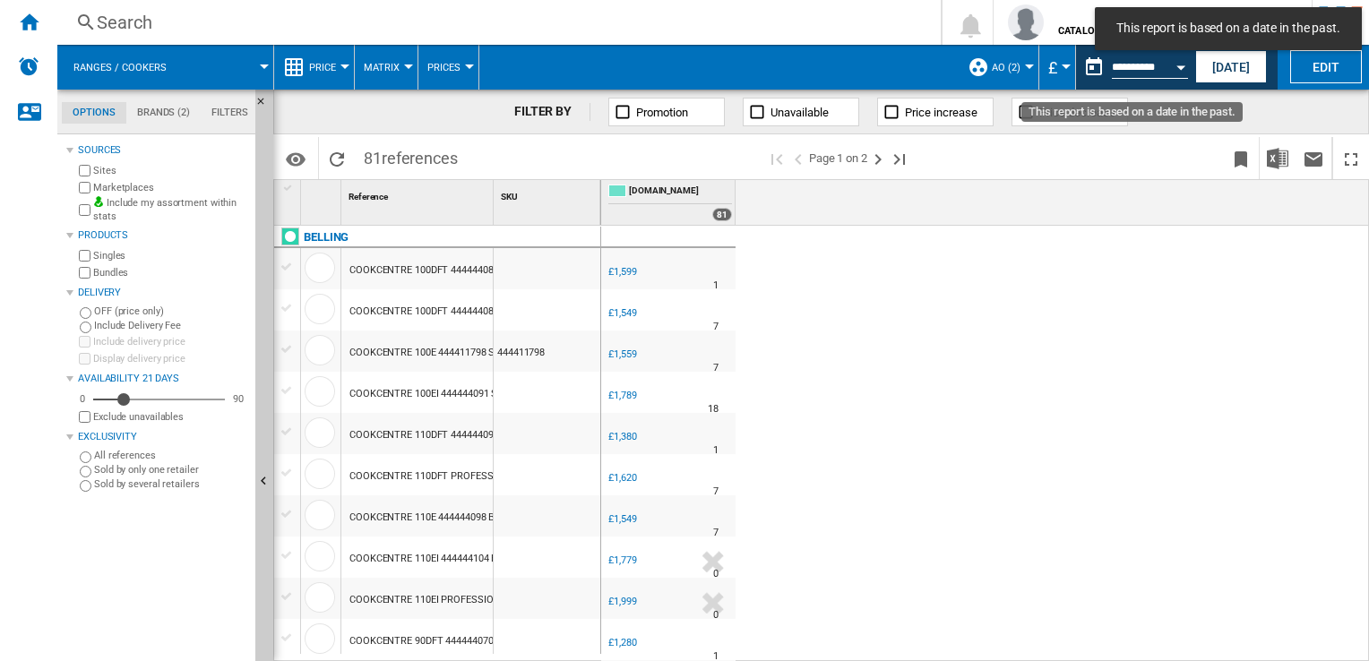
click at [1179, 65] on div "Open calendar" at bounding box center [1180, 67] width 9 height 4
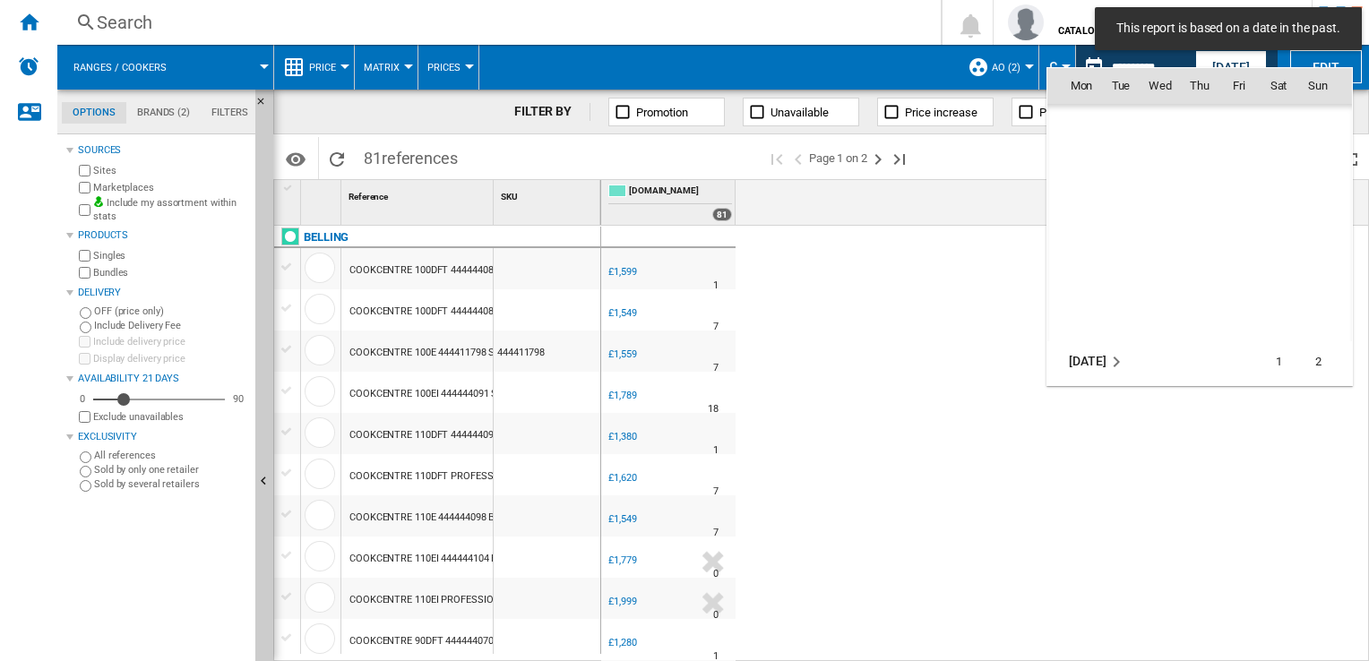
scroll to position [1186, 0]
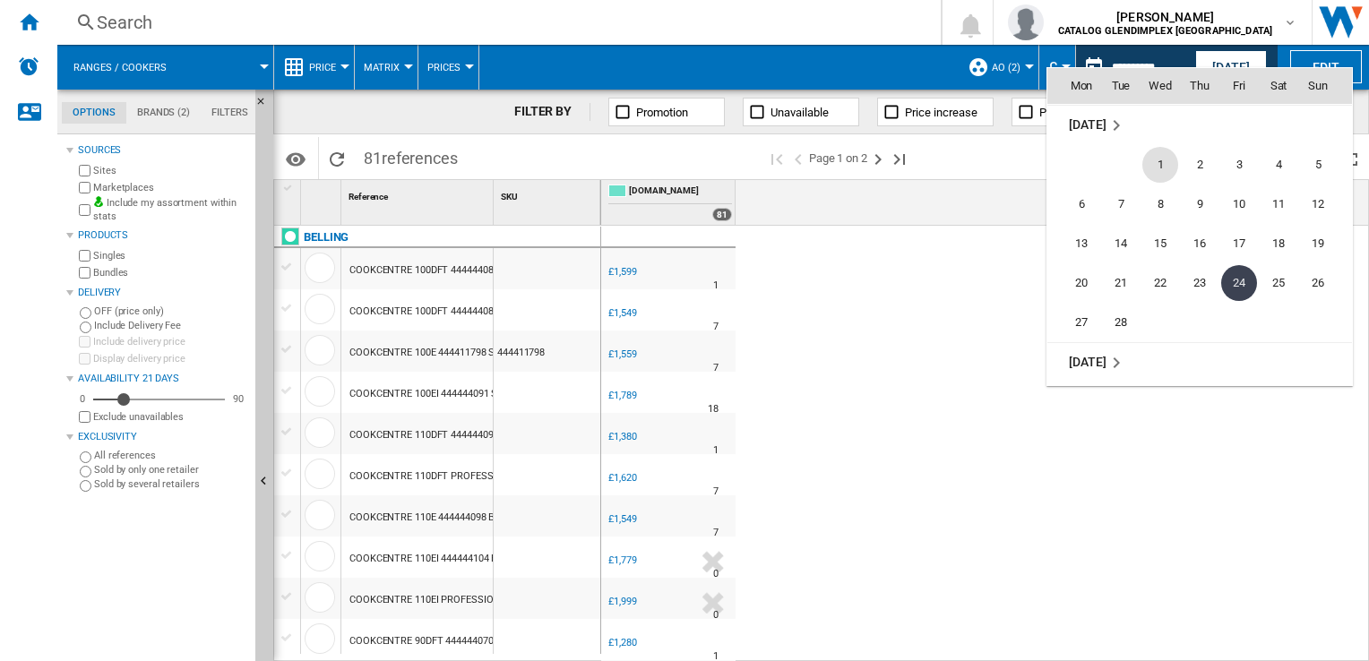
click at [1159, 154] on span "1" at bounding box center [1160, 165] width 36 height 36
type input "**********"
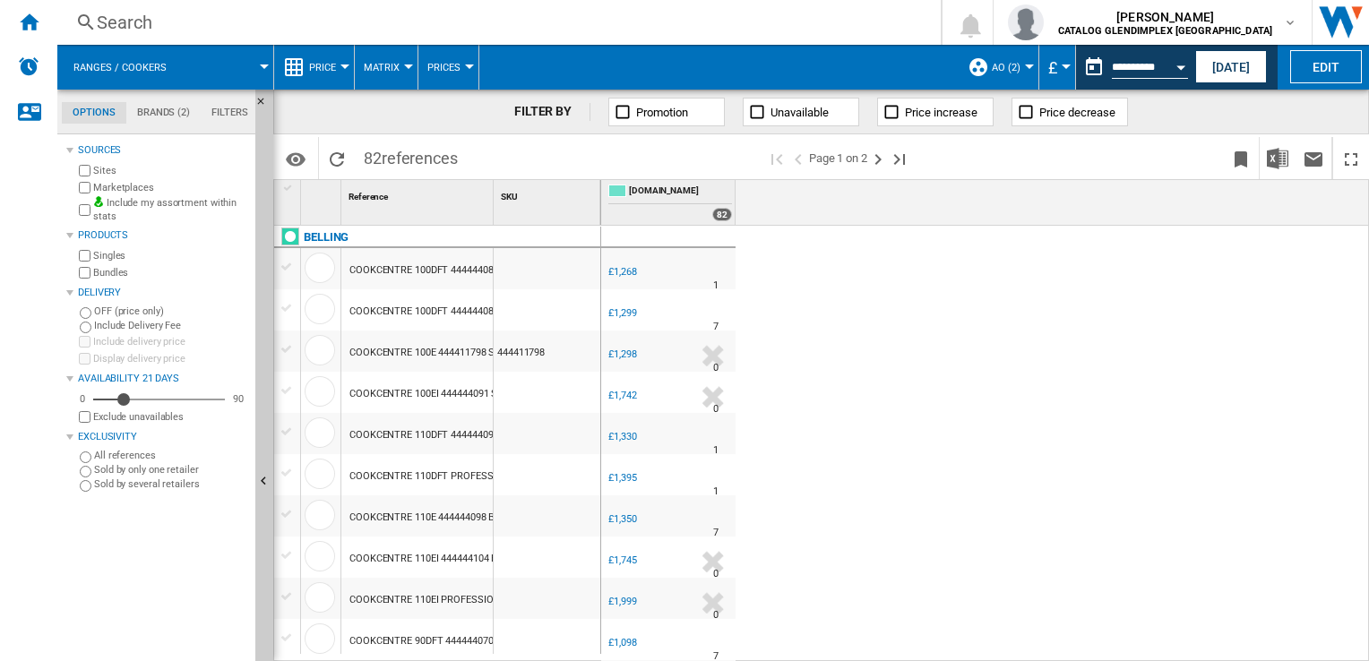
click at [889, 110] on ng-md-icon at bounding box center [891, 112] width 18 height 18
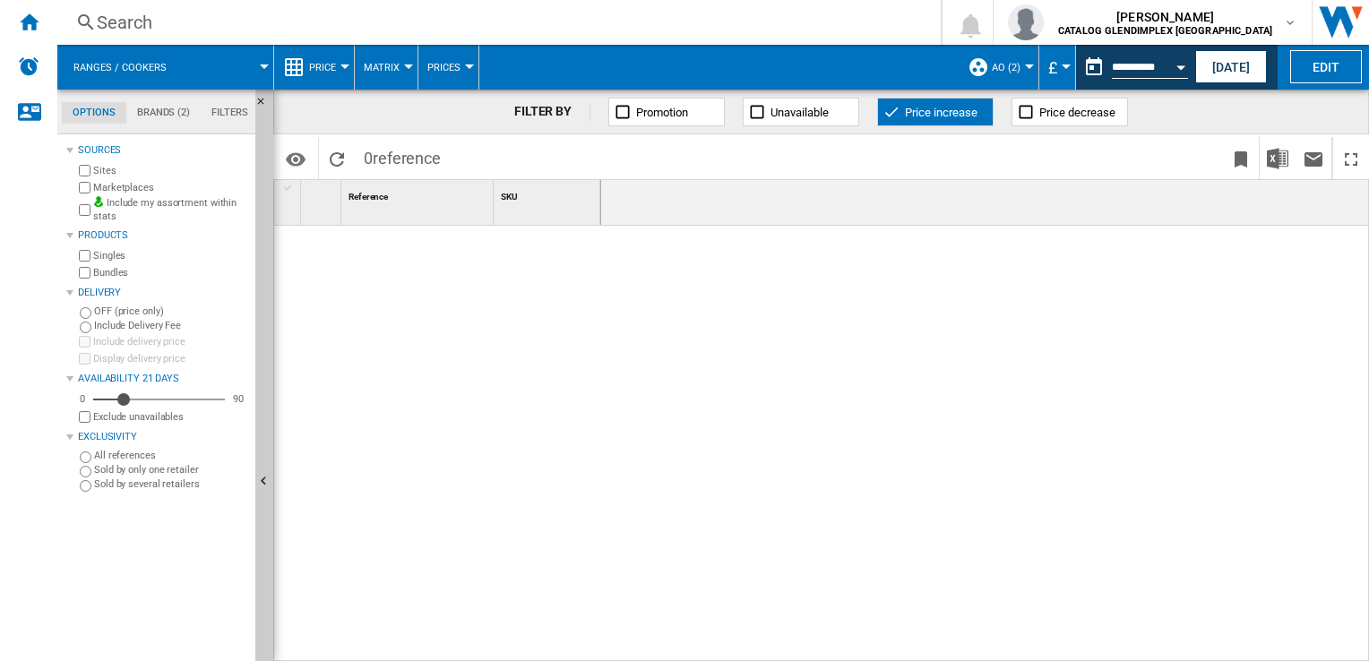
click at [1178, 69] on button "Open calendar" at bounding box center [1180, 64] width 32 height 32
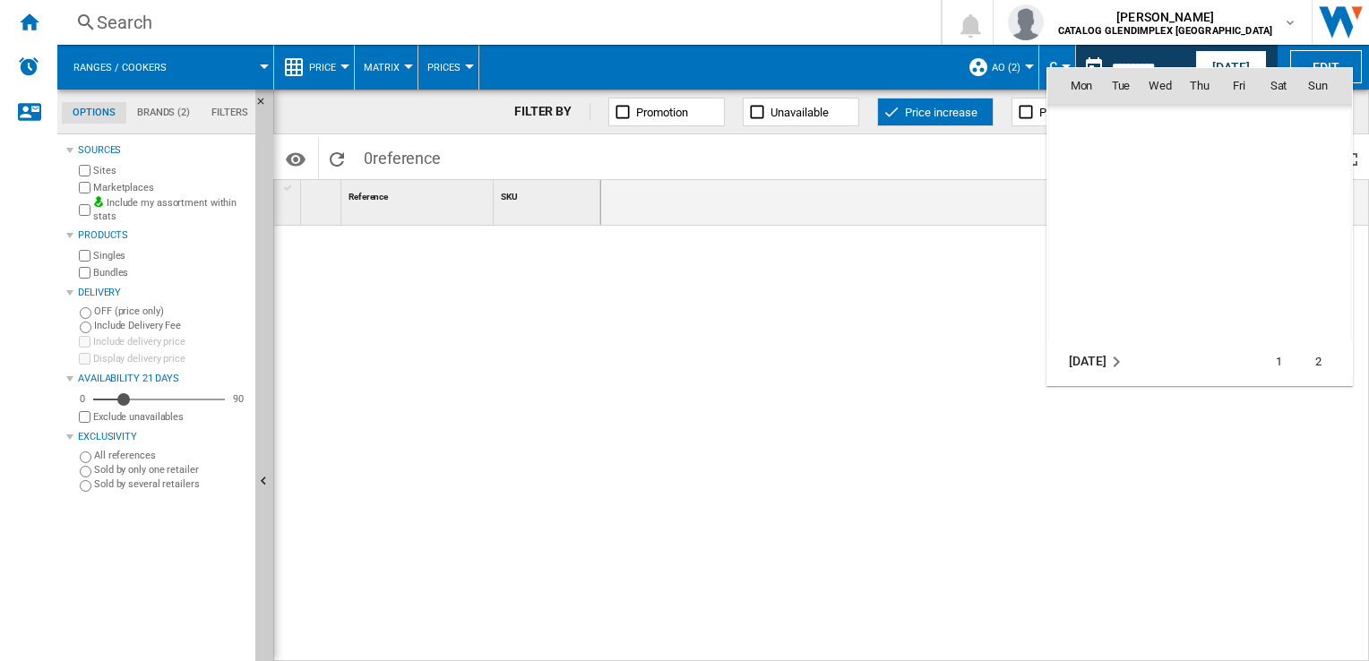
scroll to position [1186, 0]
click at [1088, 124] on span "[DATE]" at bounding box center [1086, 125] width 37 height 14
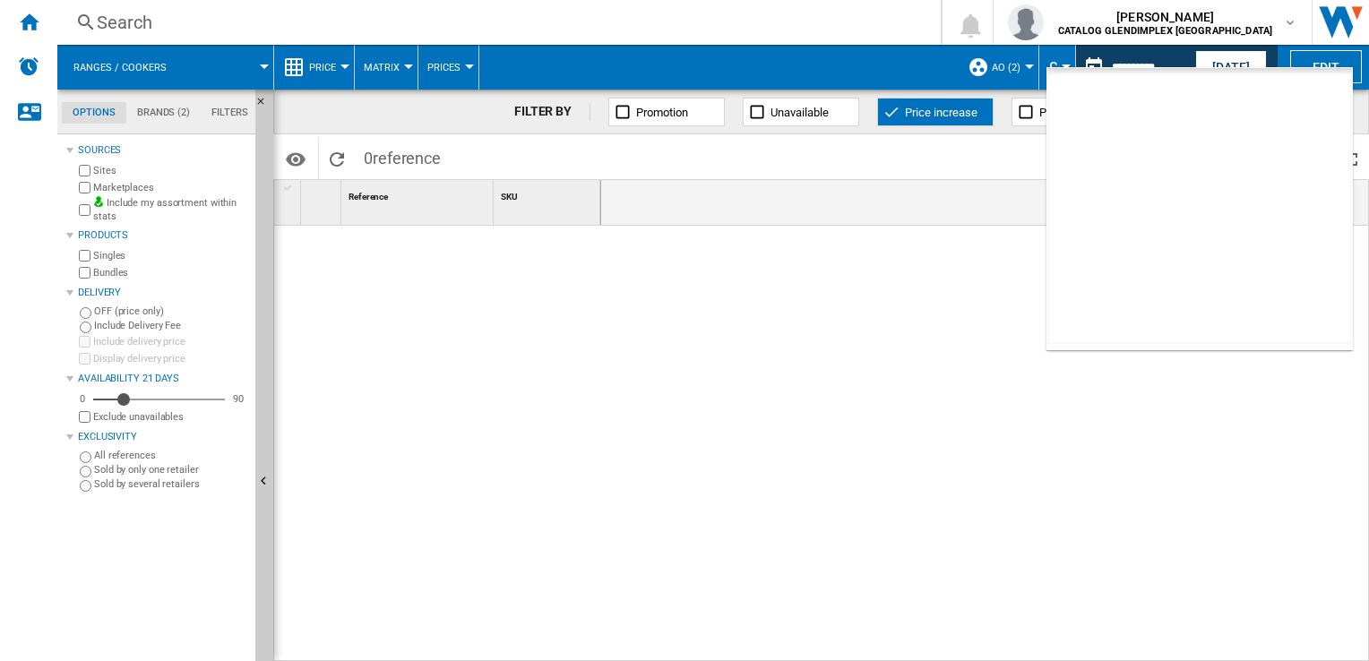
scroll to position [39, 0]
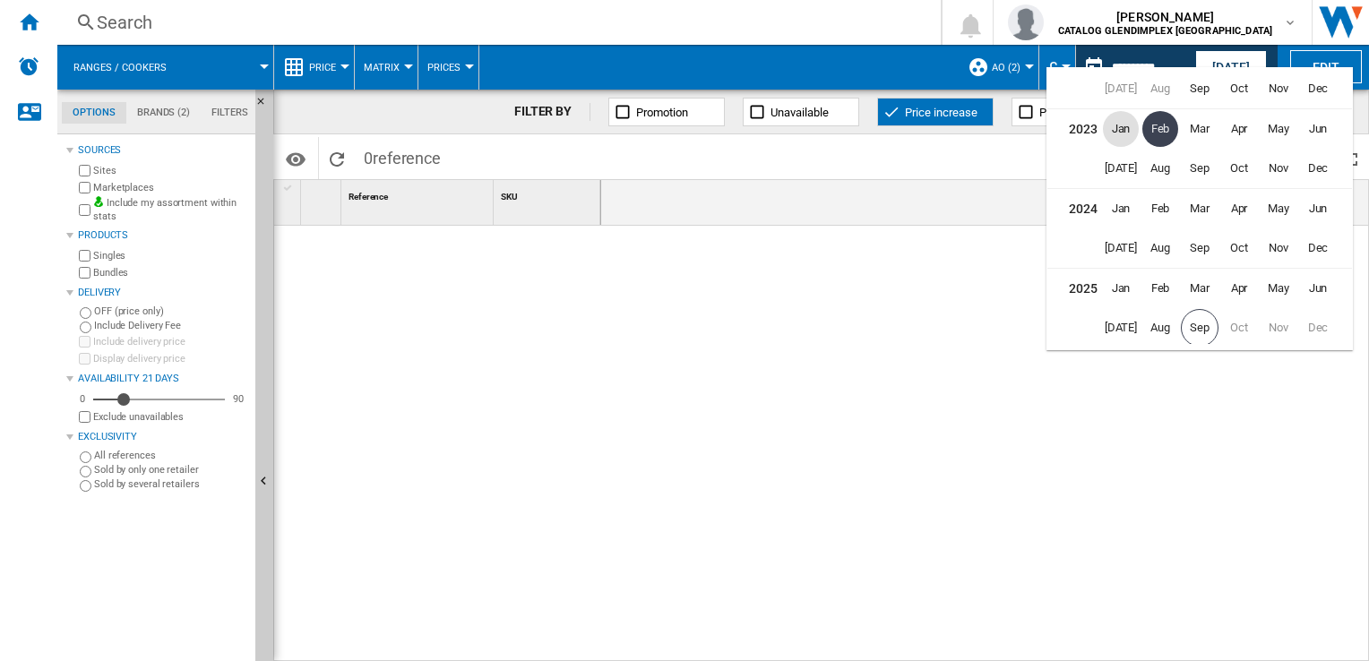
click at [1128, 138] on span "Jan" at bounding box center [1121, 129] width 36 height 36
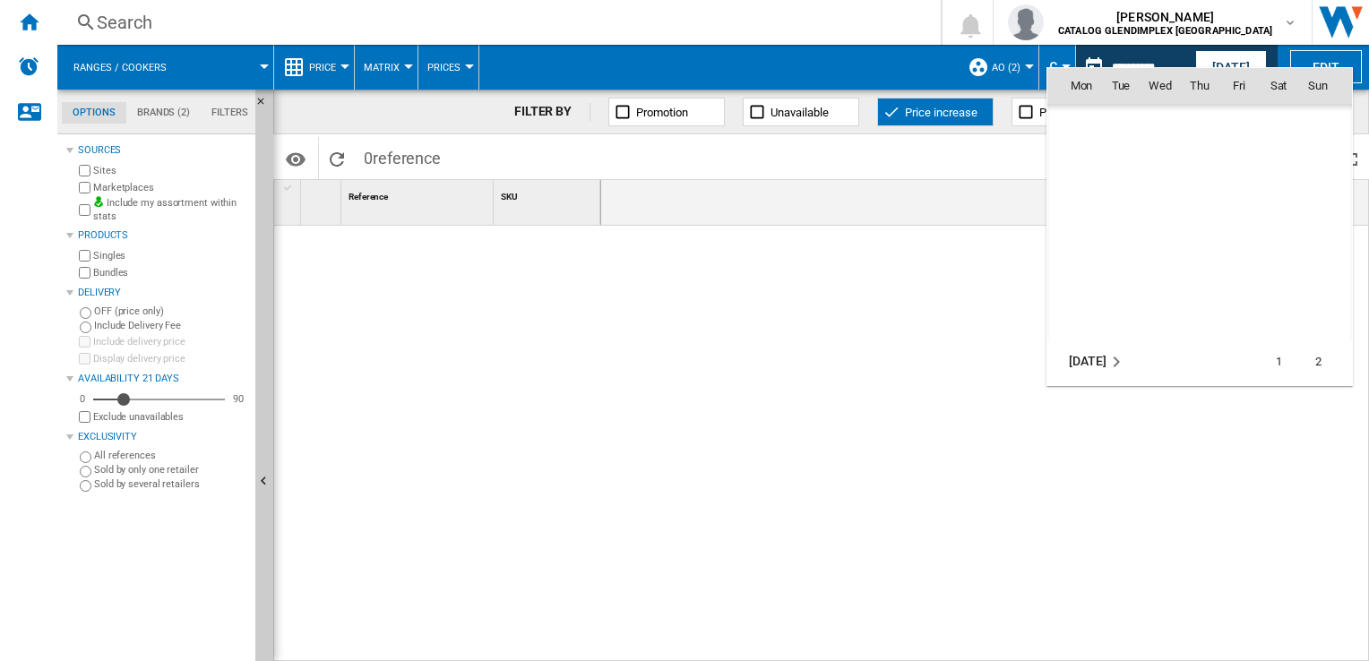
scroll to position [949, 0]
click at [1121, 314] on span "31" at bounding box center [1121, 322] width 36 height 36
type input "**********"
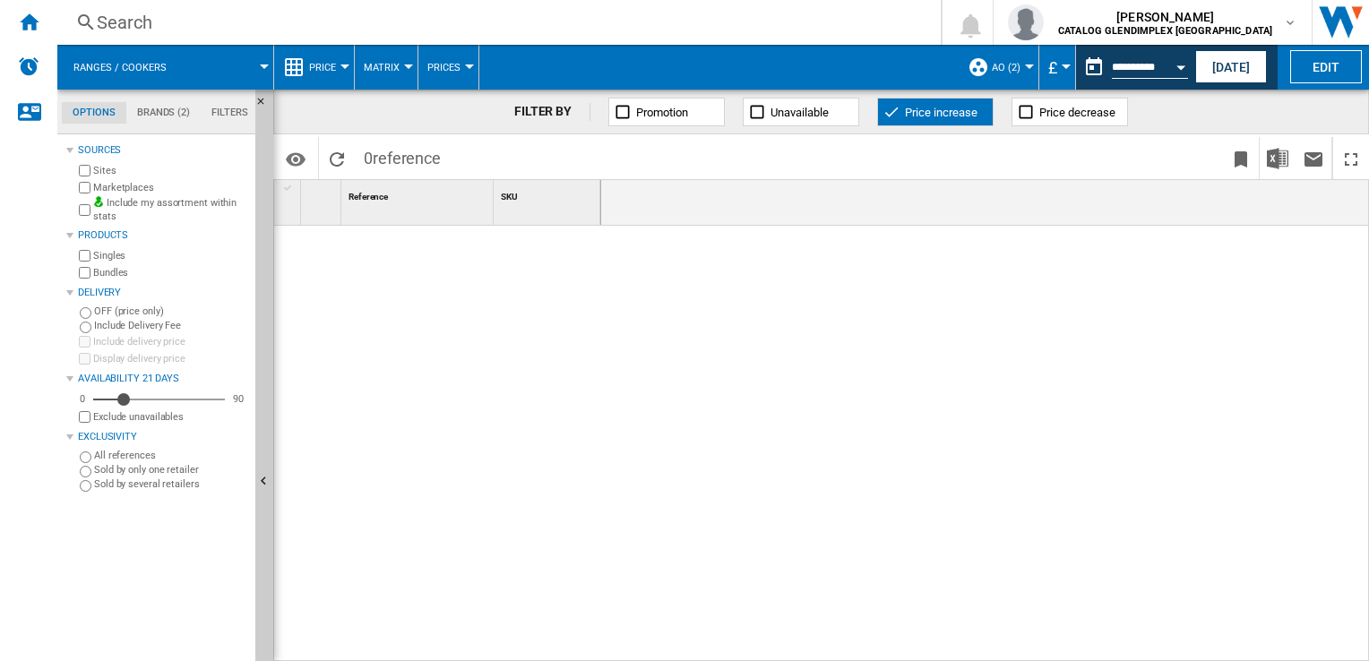
click at [887, 116] on ng-md-icon at bounding box center [891, 112] width 18 height 18
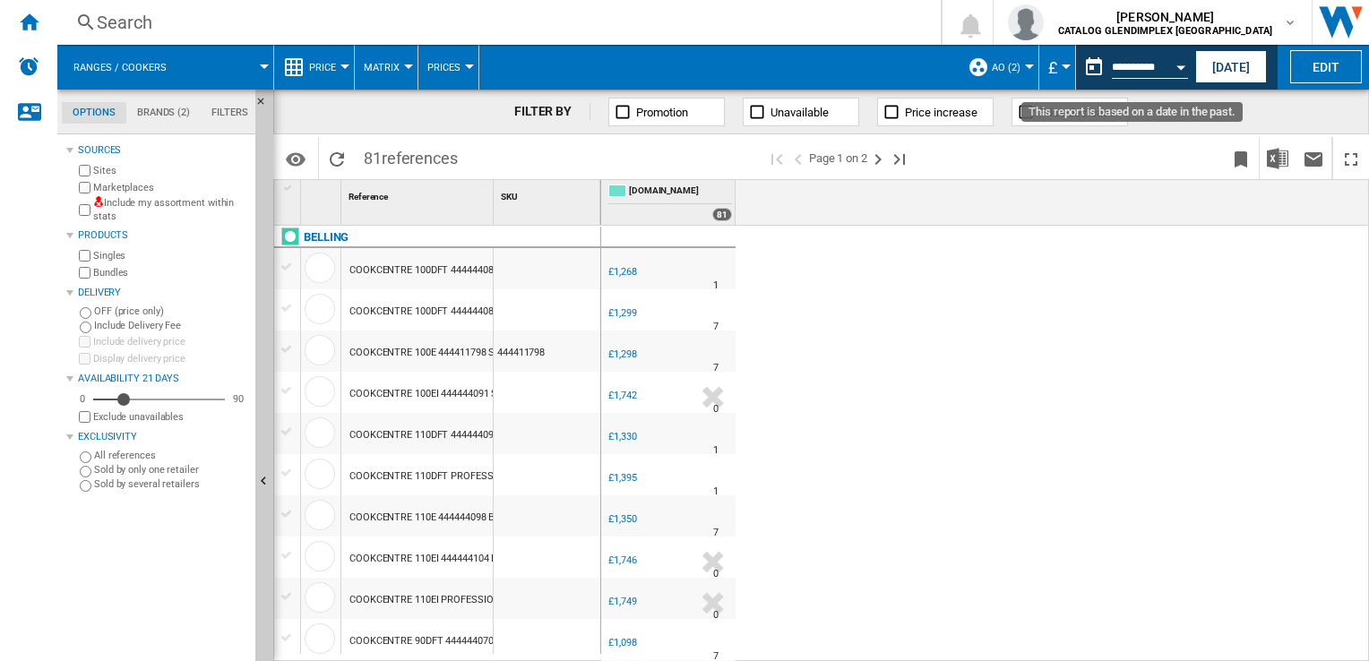
click at [1181, 66] on div "Open calendar" at bounding box center [1180, 67] width 9 height 4
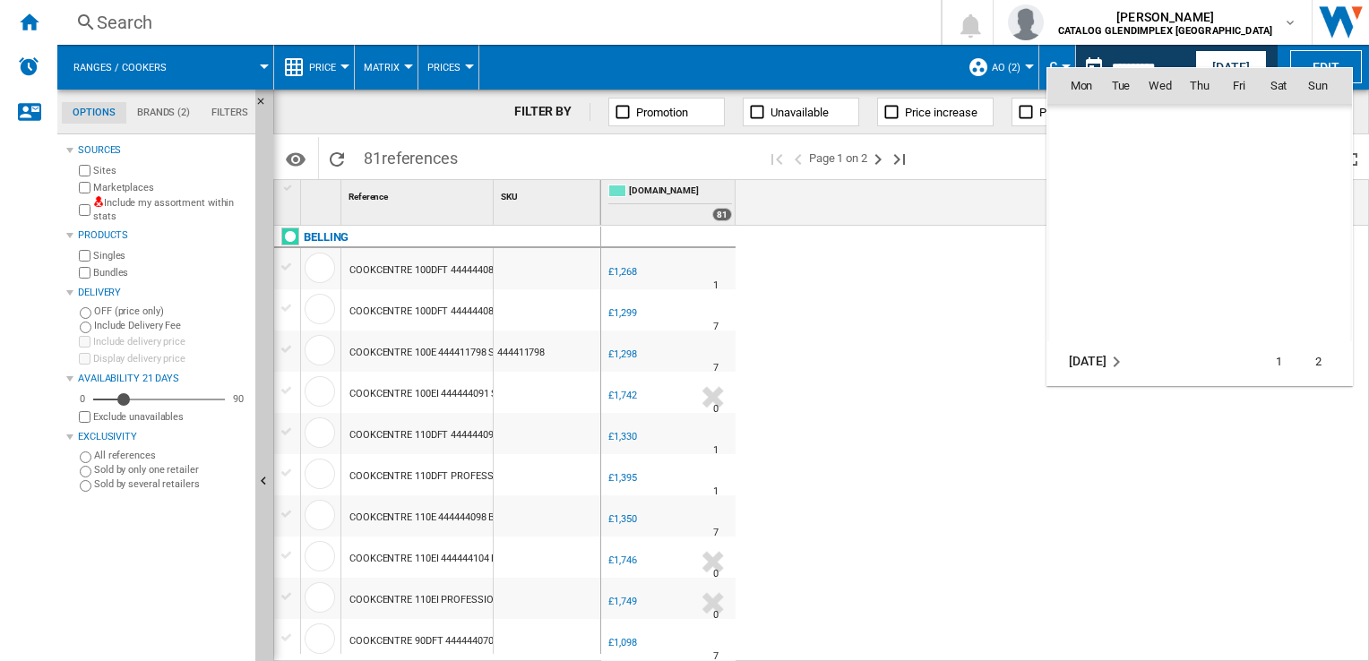
scroll to position [949, 0]
click at [1082, 317] on span "30" at bounding box center [1081, 322] width 36 height 36
type input "**********"
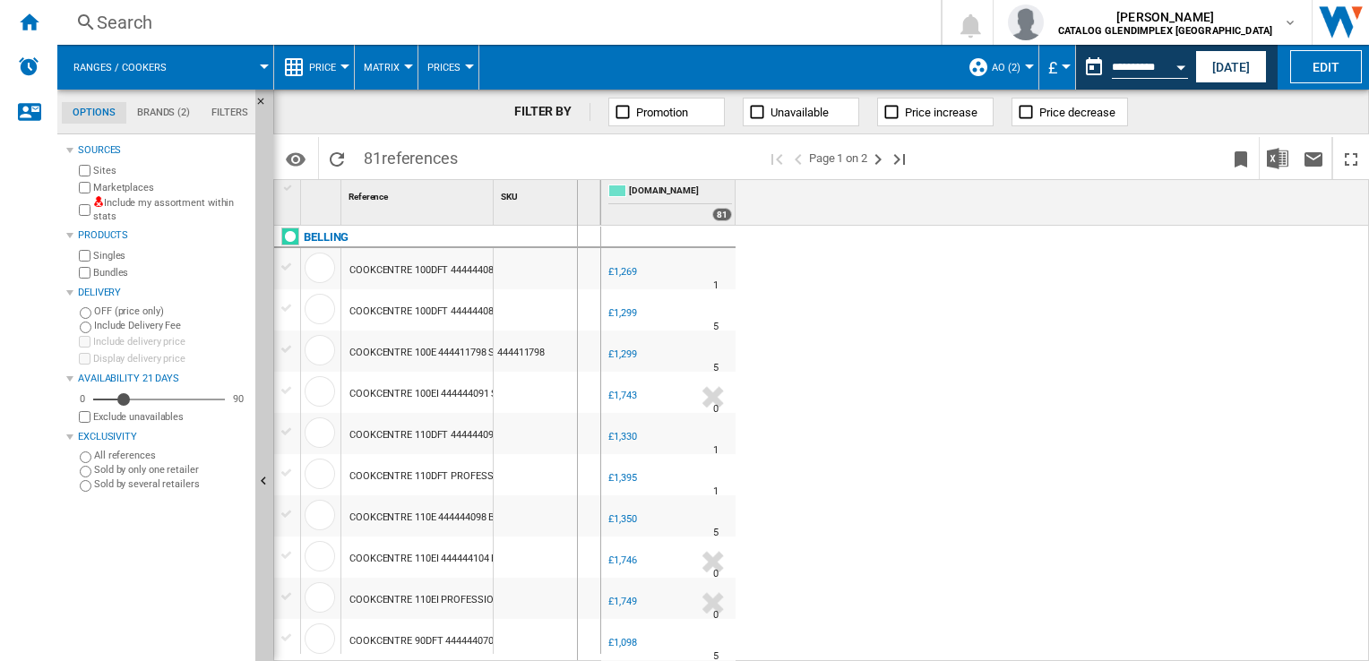
drag, startPoint x: 487, startPoint y: 202, endPoint x: 577, endPoint y: 201, distance: 89.6
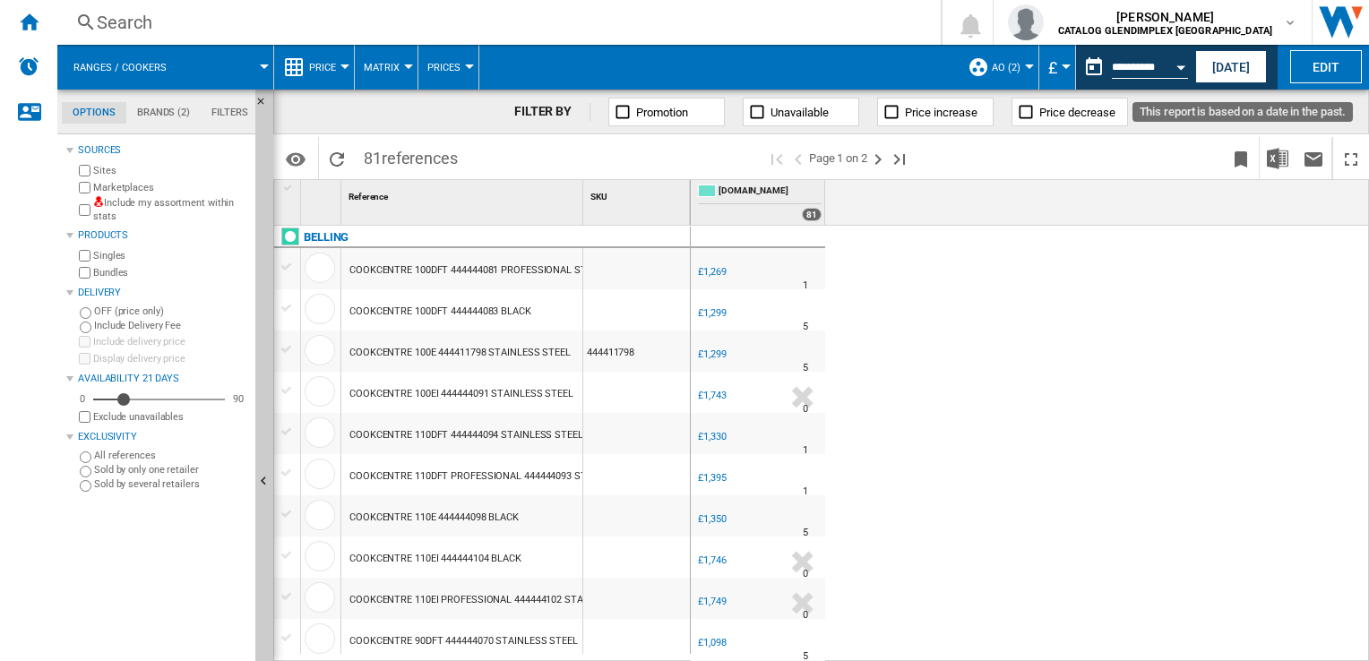
click at [1180, 74] on button "Open calendar" at bounding box center [1180, 64] width 32 height 32
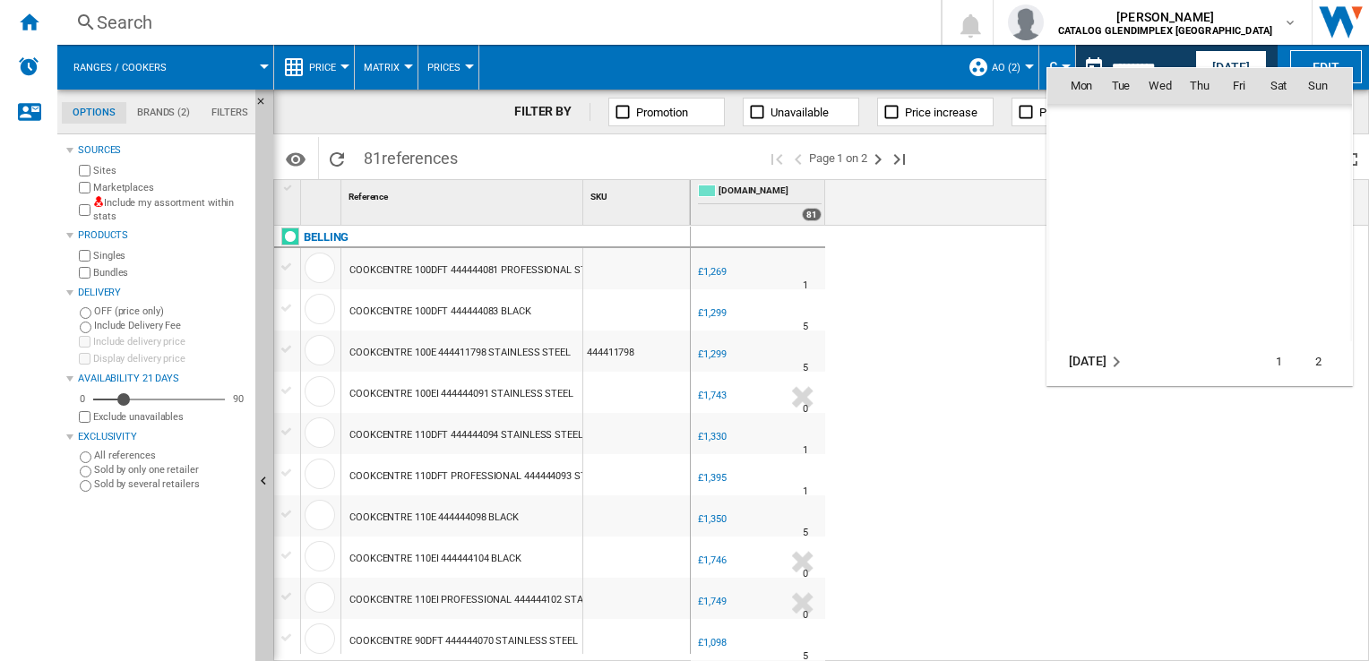
scroll to position [949, 0]
click at [1120, 317] on span "31" at bounding box center [1121, 322] width 36 height 36
type input "**********"
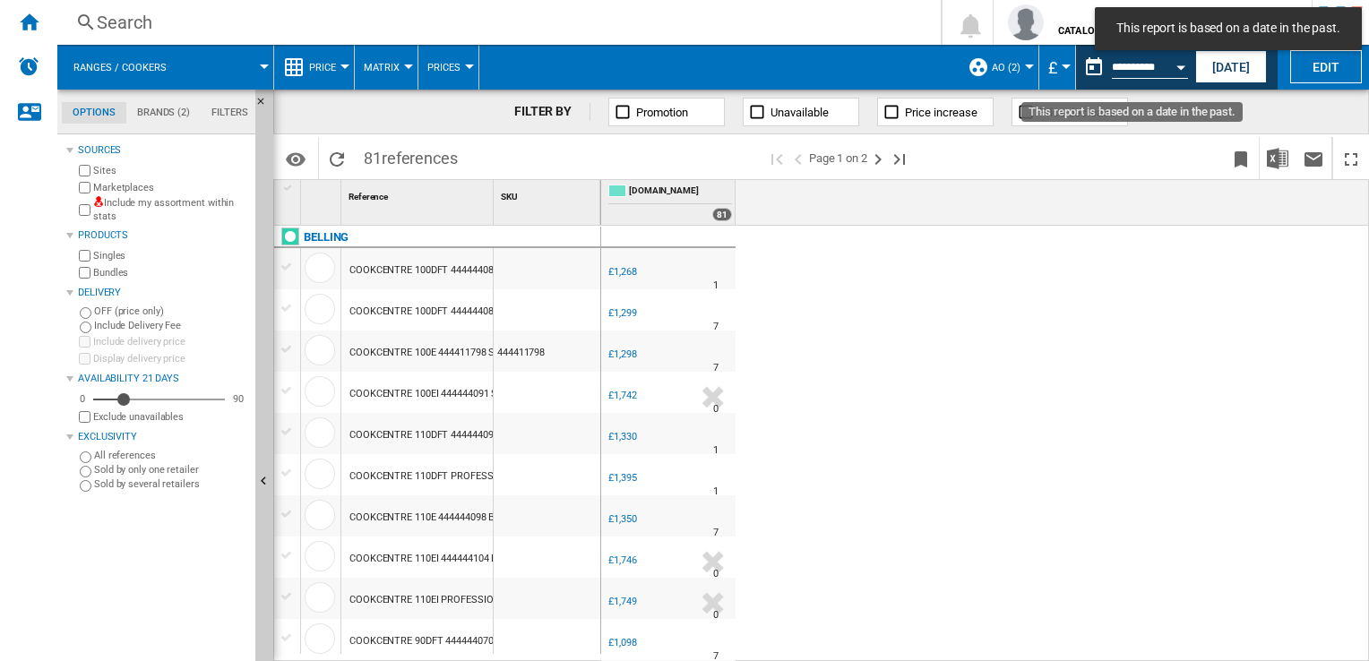
click at [1187, 66] on button "Open calendar" at bounding box center [1180, 64] width 32 height 32
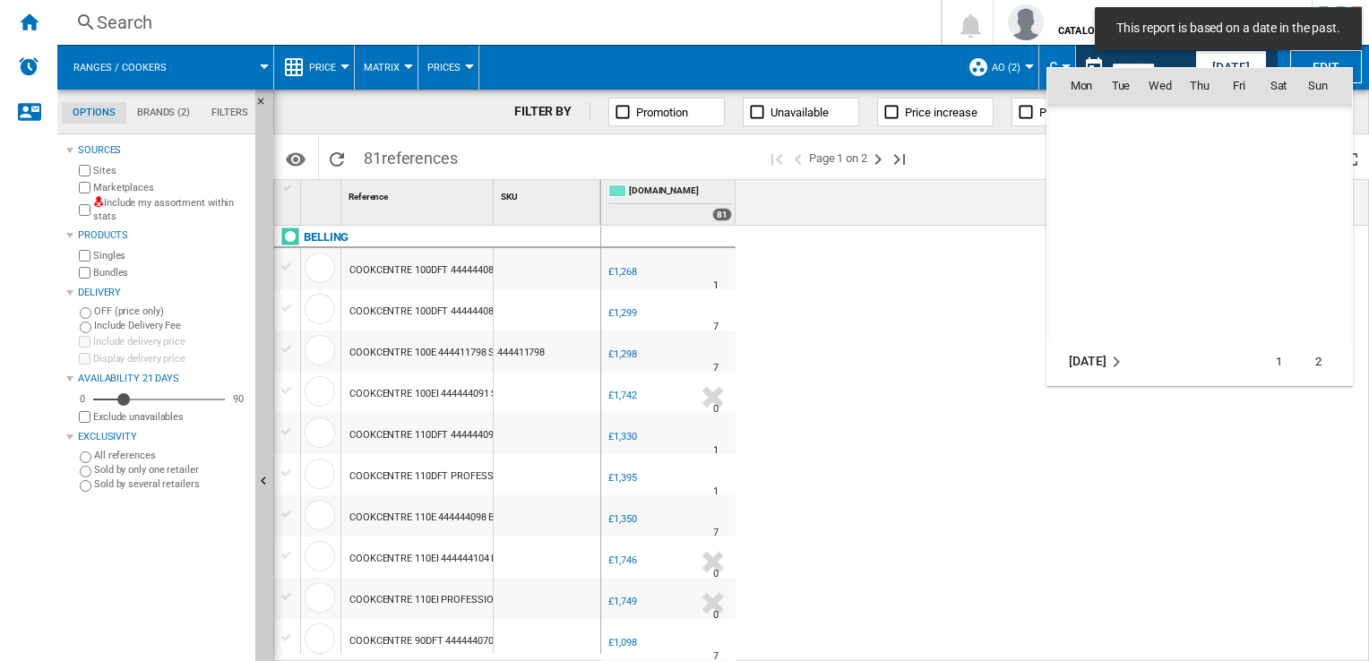
scroll to position [949, 0]
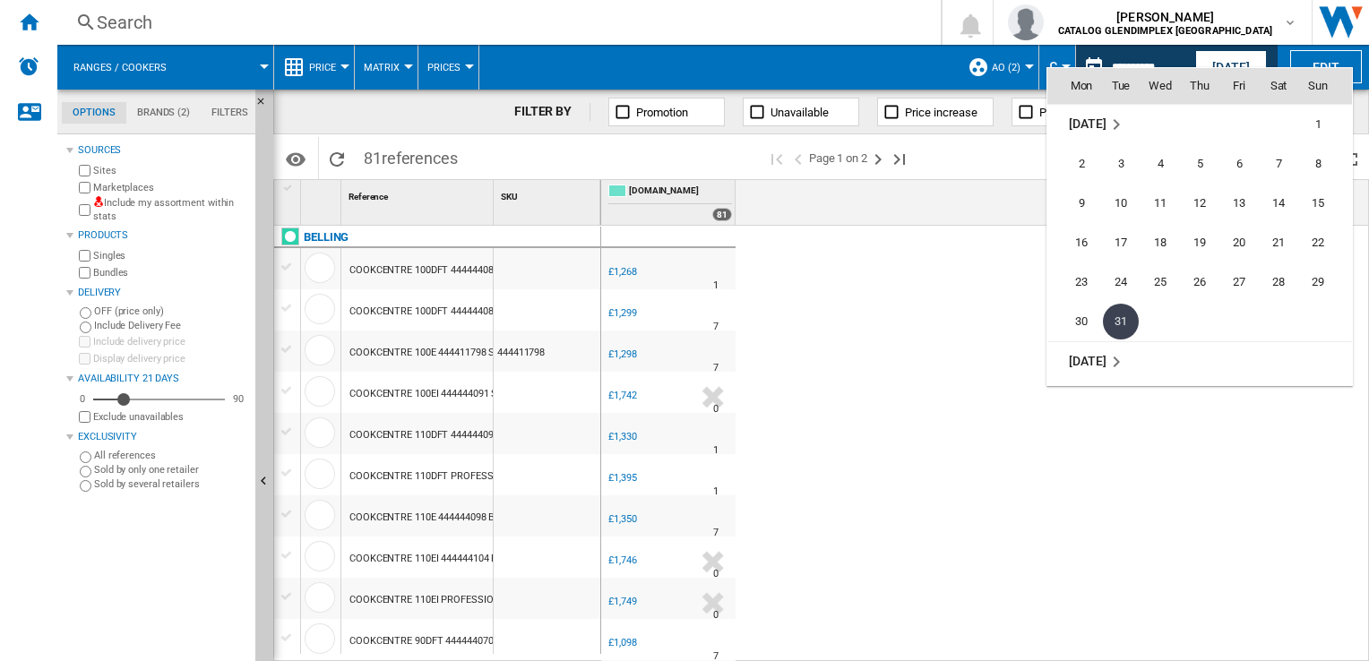
click at [1101, 359] on span "[DATE]" at bounding box center [1086, 362] width 37 height 14
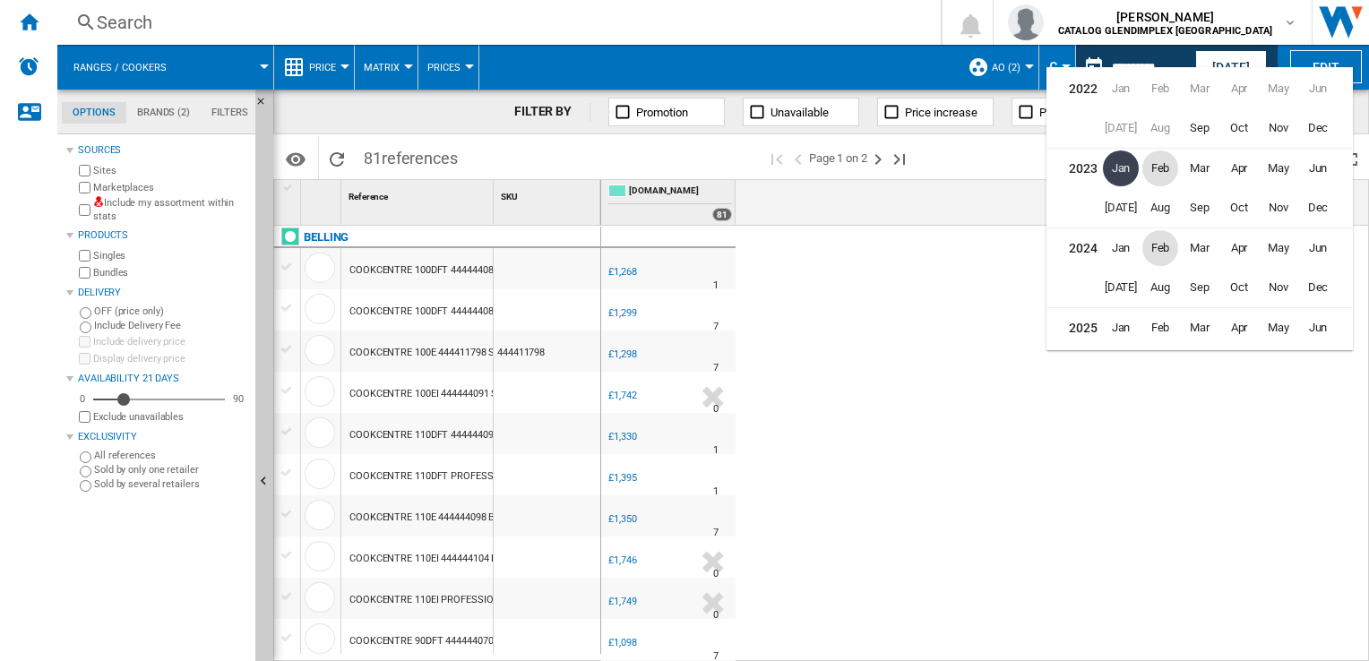
scroll to position [39, 0]
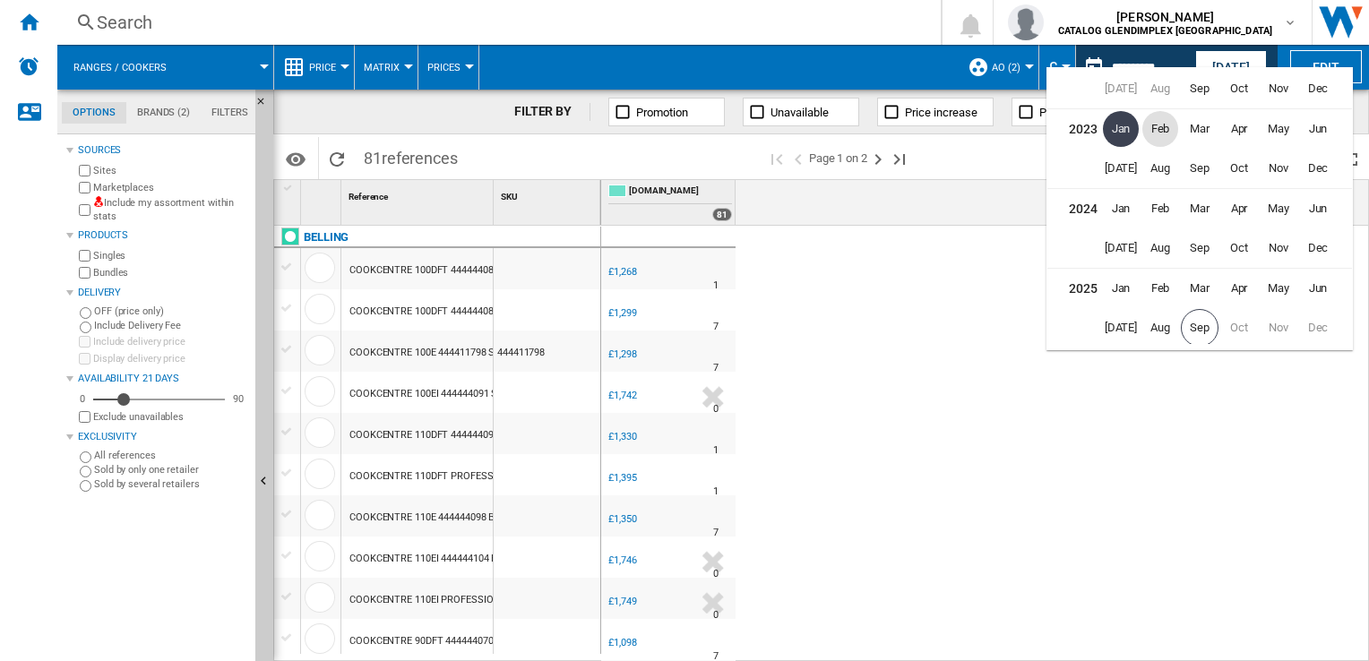
click at [1160, 131] on span "Feb" at bounding box center [1160, 129] width 36 height 36
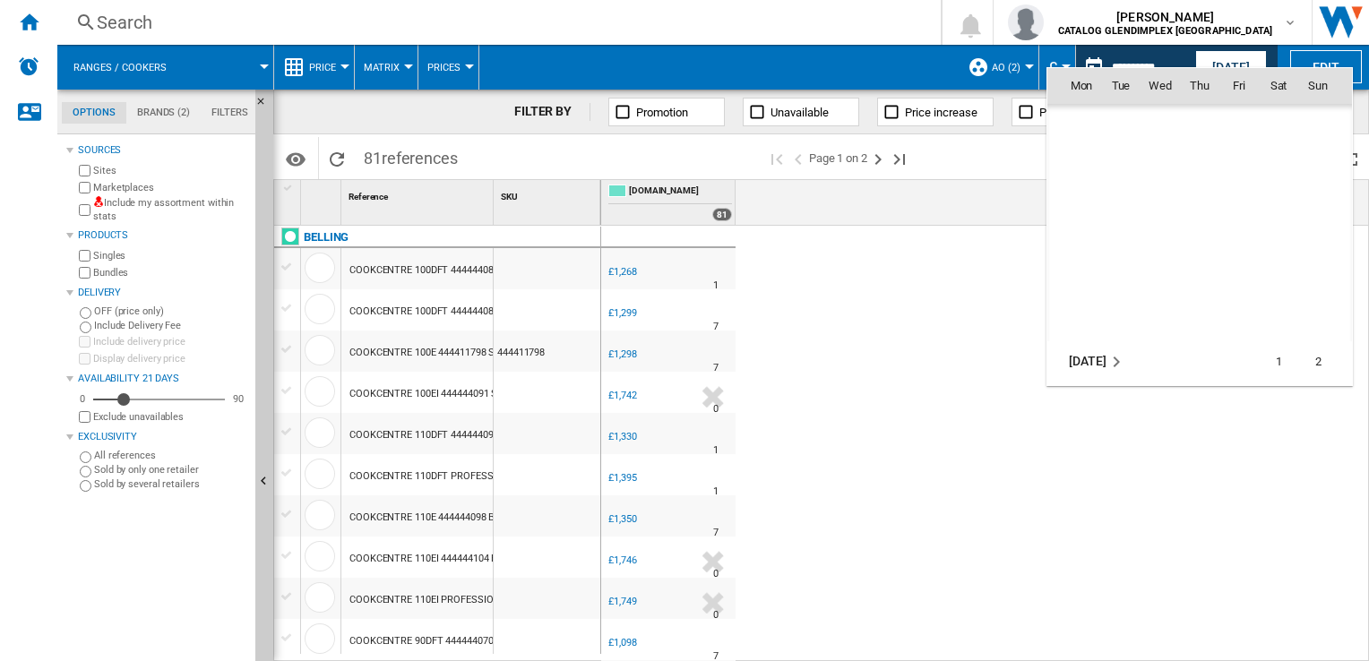
scroll to position [1186, 0]
click at [1158, 159] on span "1" at bounding box center [1160, 165] width 36 height 36
type input "**********"
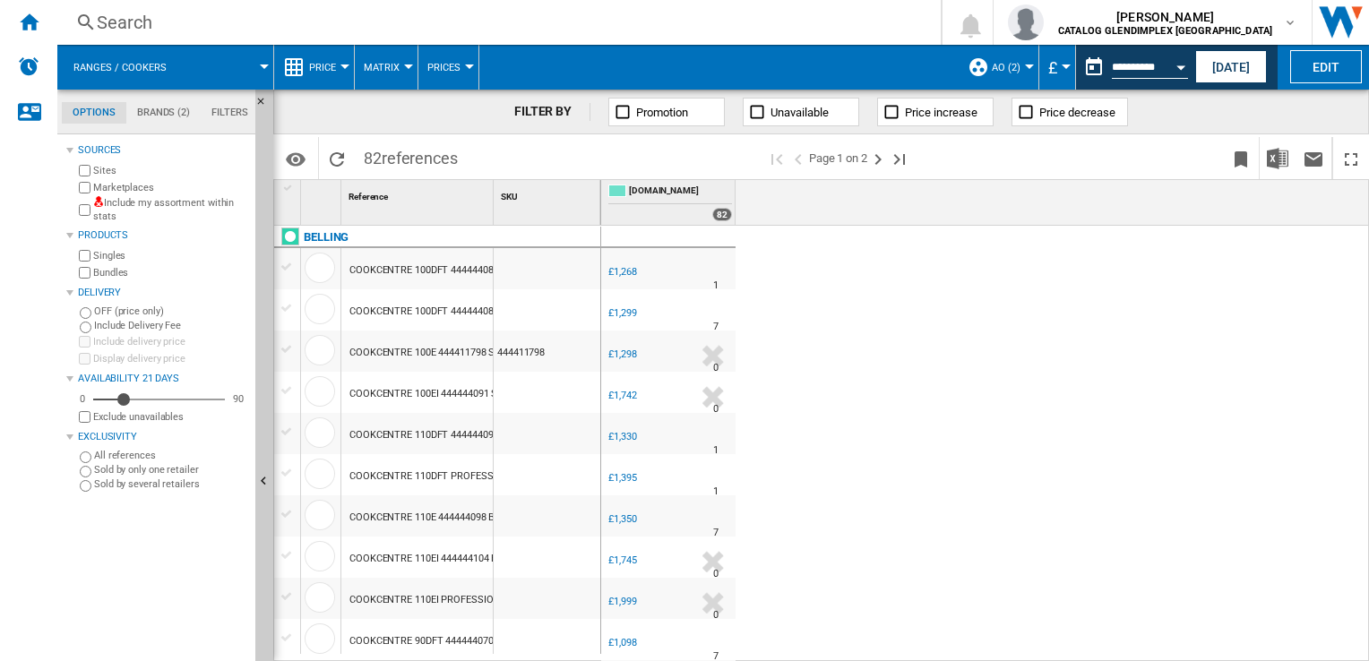
click at [888, 106] on ng-md-icon at bounding box center [891, 112] width 18 height 18
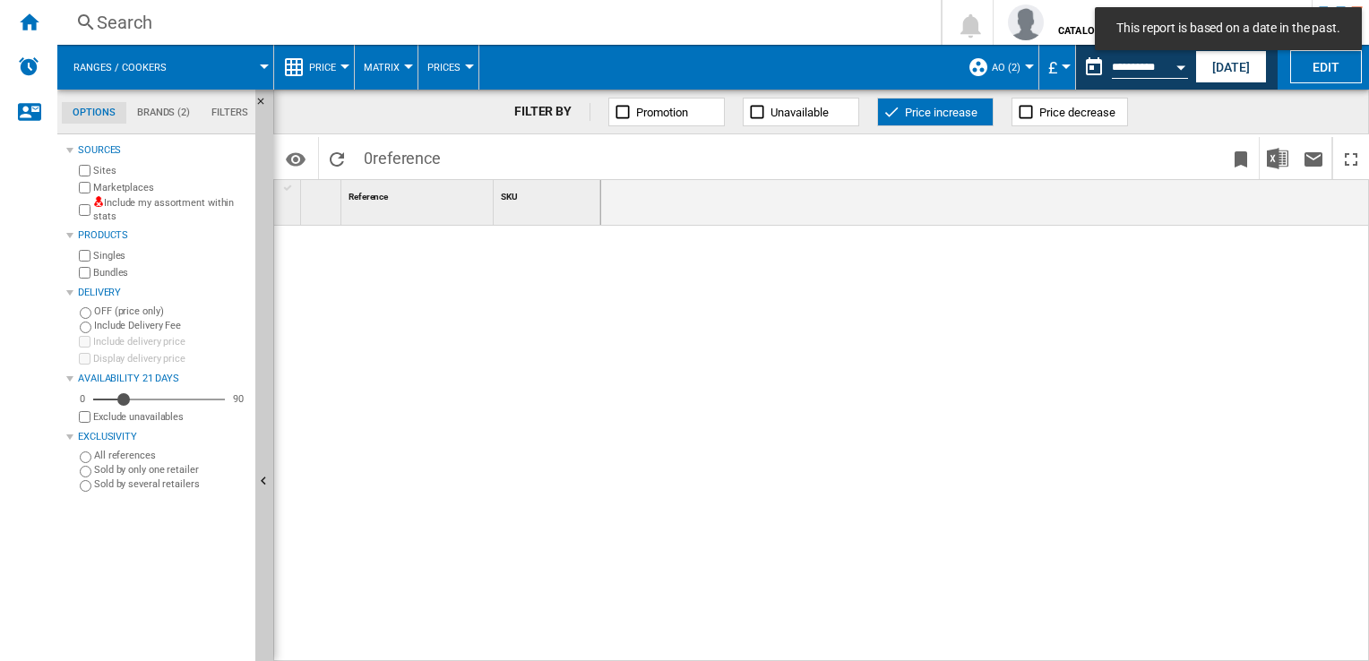
click at [888, 106] on ng-md-icon at bounding box center [891, 112] width 18 height 18
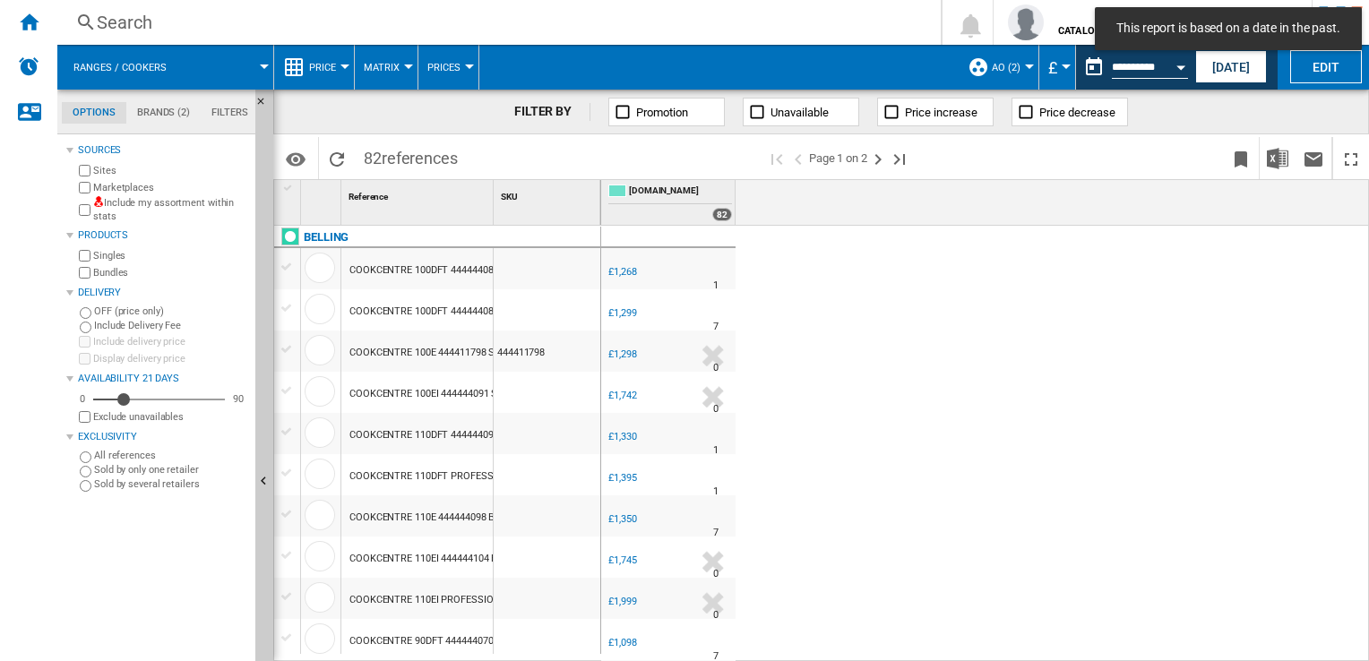
click at [1023, 113] on ng-md-icon at bounding box center [1026, 112] width 18 height 18
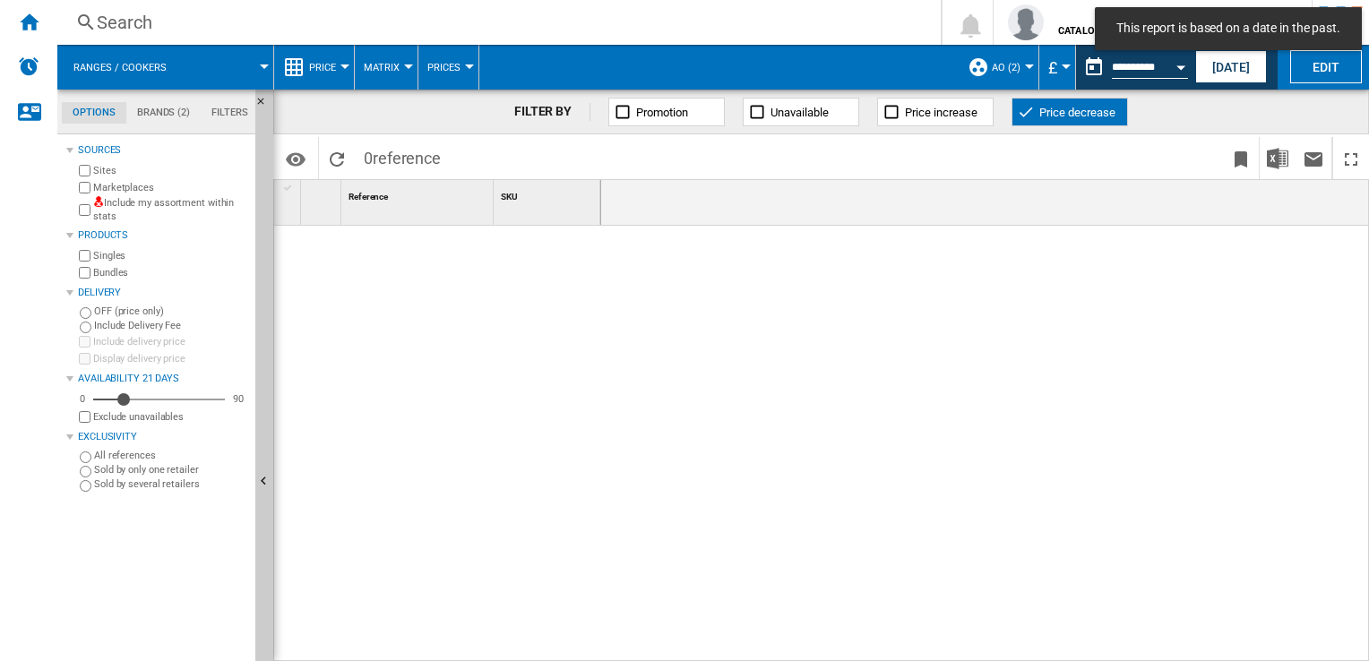
click at [1023, 113] on ng-md-icon at bounding box center [1026, 112] width 18 height 18
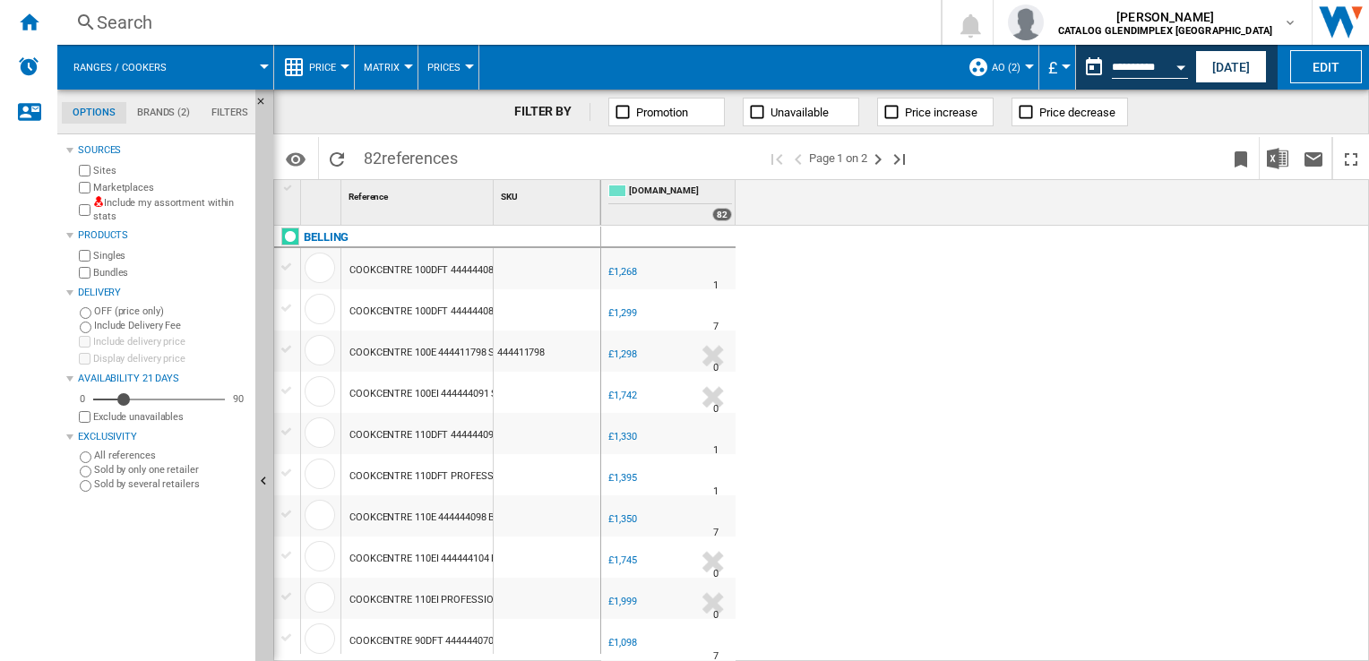
click at [393, 264] on div "COOKCENTRE 100DFT 444444081 PROFESSIONAL STAINLESS STEEL" at bounding box center [502, 270] width 306 height 41
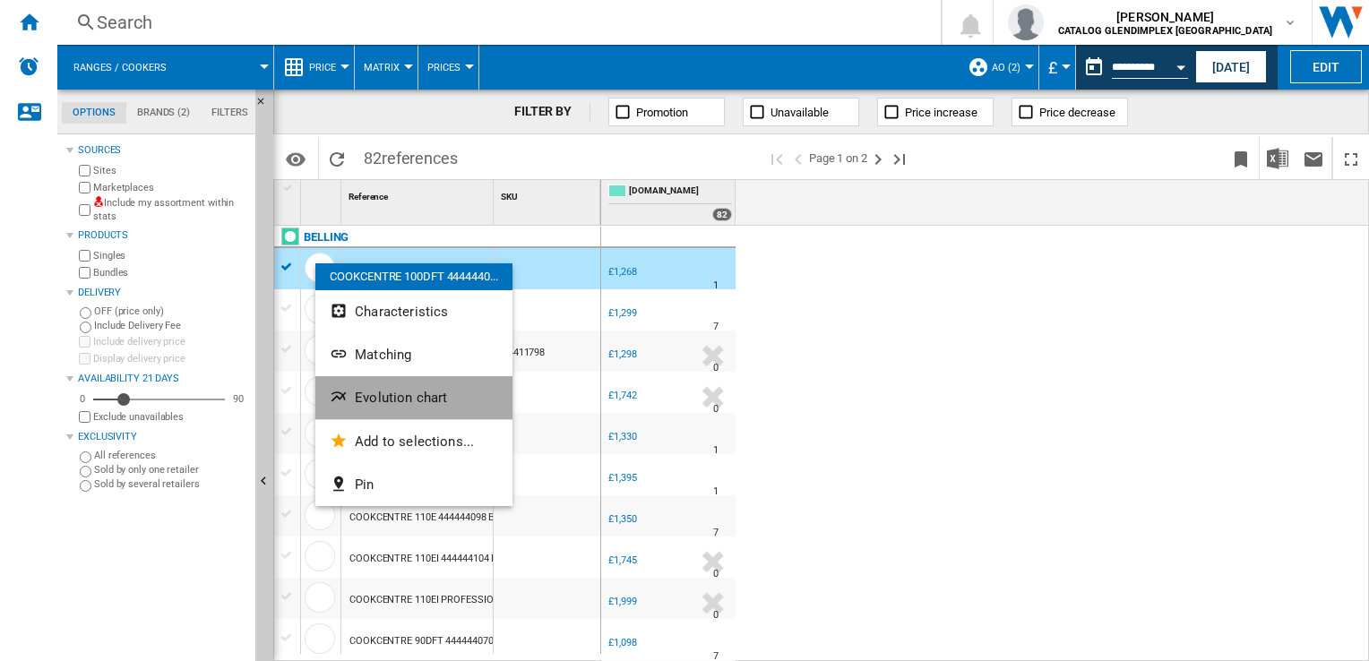
click at [425, 397] on span "Evolution chart" at bounding box center [401, 398] width 92 height 16
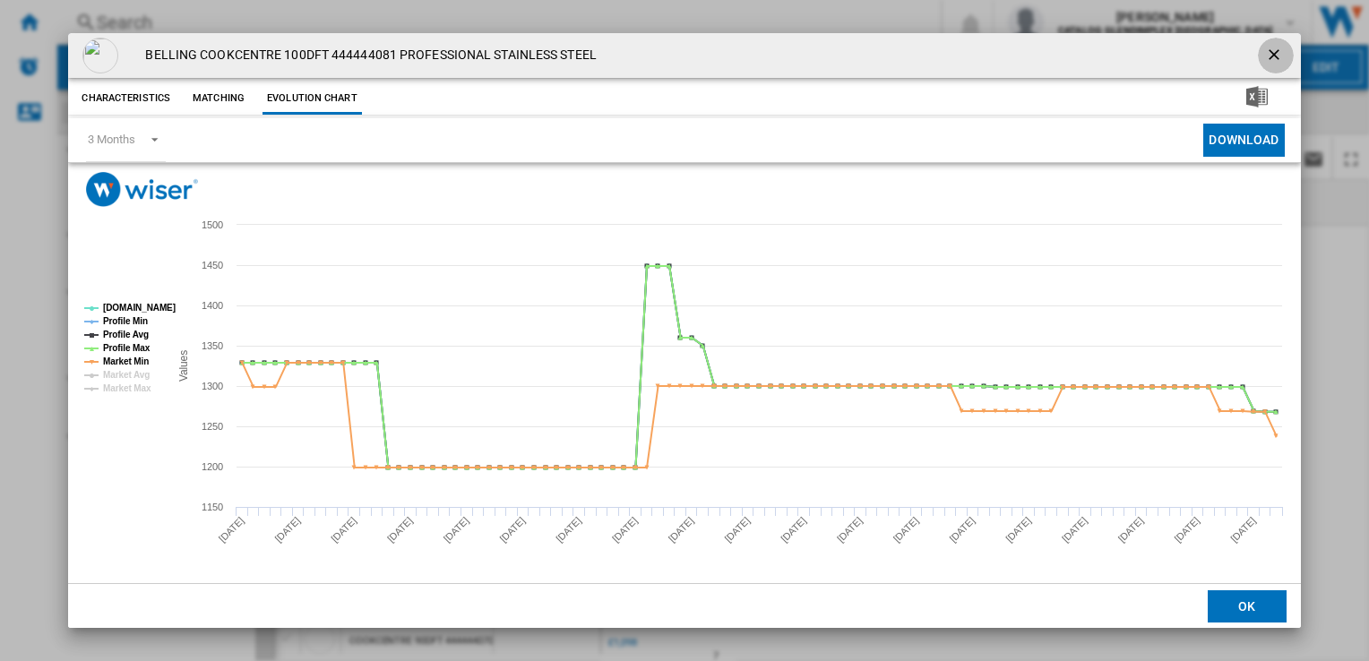
click at [1276, 57] on ng-md-icon "getI18NText('BUTTONS.CLOSE_DIALOG')" at bounding box center [1275, 56] width 21 height 21
